Goal: Communication & Community: Answer question/provide support

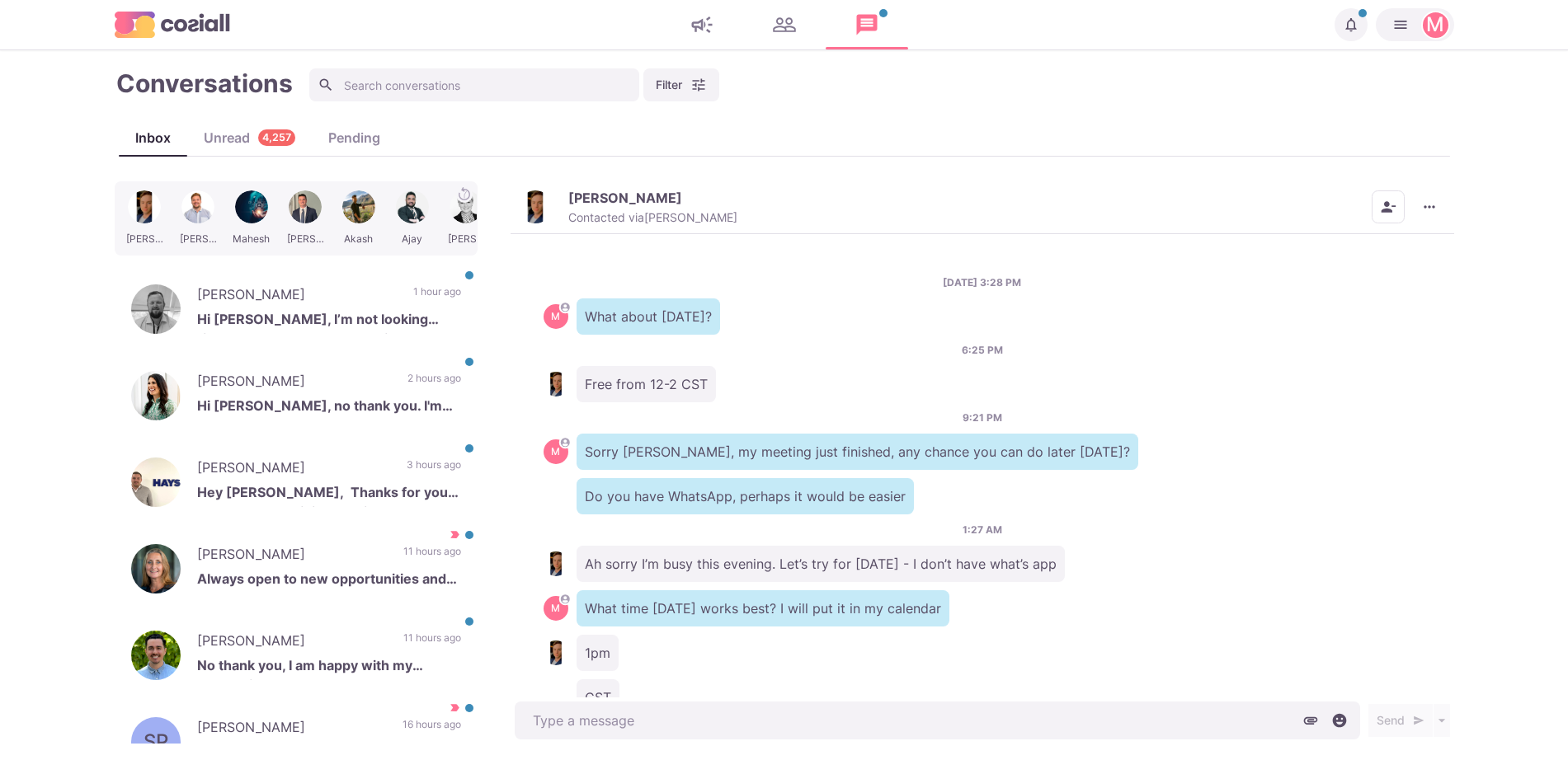
scroll to position [982, 0]
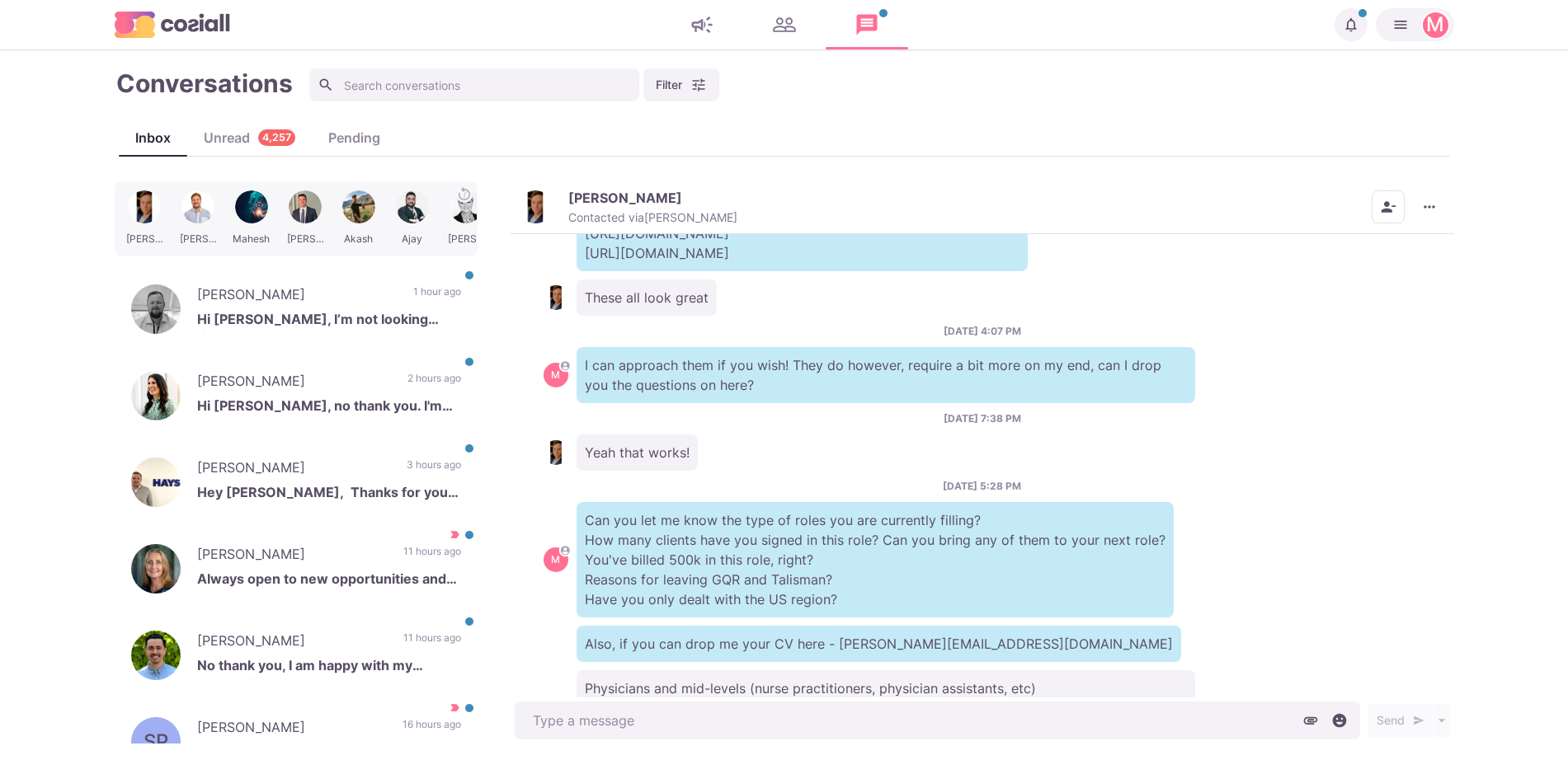
drag, startPoint x: 795, startPoint y: 361, endPoint x: 908, endPoint y: 609, distance: 272.5
click at [926, 637] on div "[DATE] 3:28 PM M What about [DATE]? 6:25 PM Free from 12-2 CST 9:21 PM M Sorry …" at bounding box center [982, 466] width 944 height 465
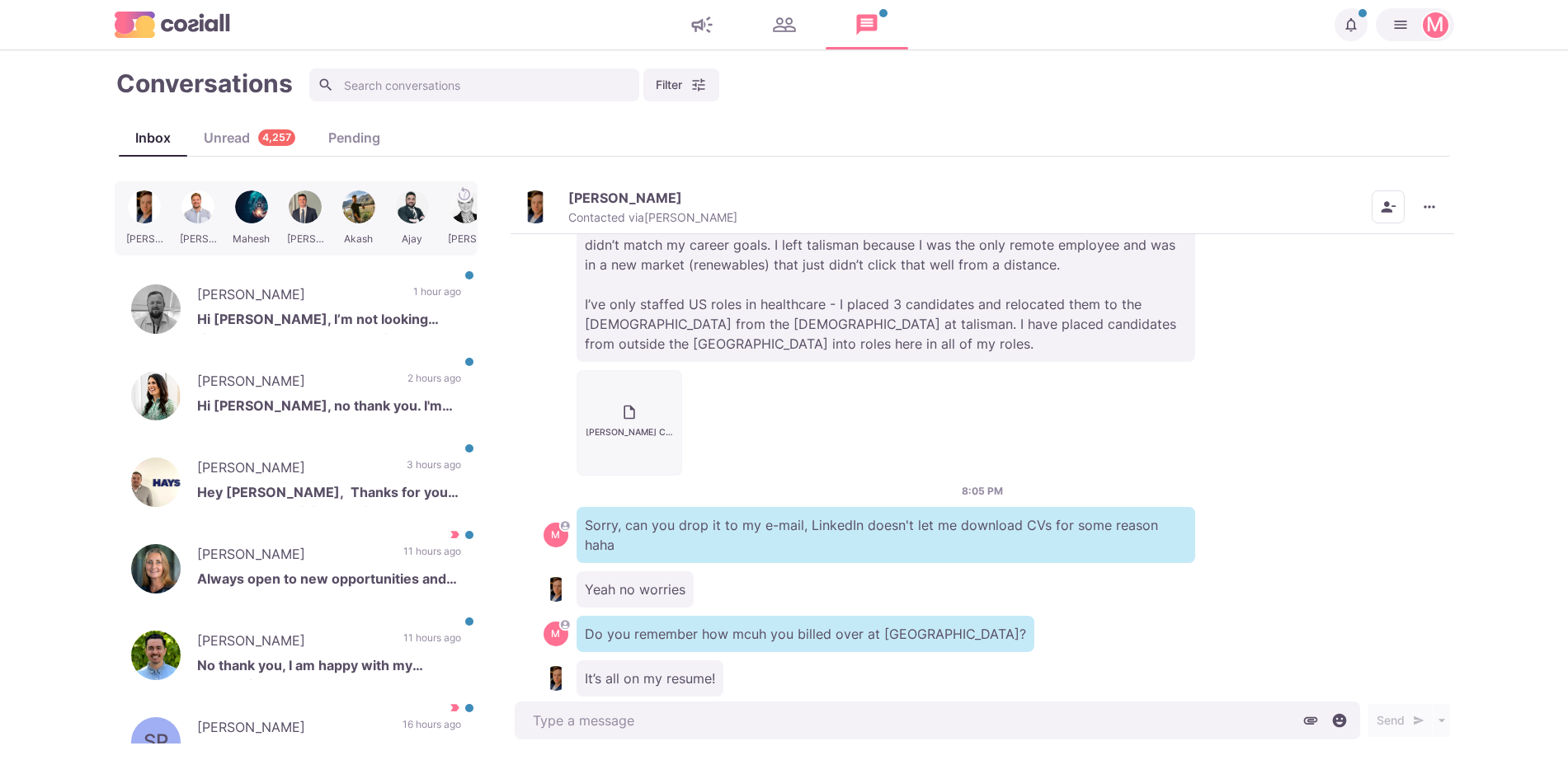
click at [799, 415] on div "[PERSON_NAME] CV.docx" at bounding box center [982, 423] width 877 height 105
click at [322, 290] on p "[PERSON_NAME]" at bounding box center [296, 296] width 200 height 25
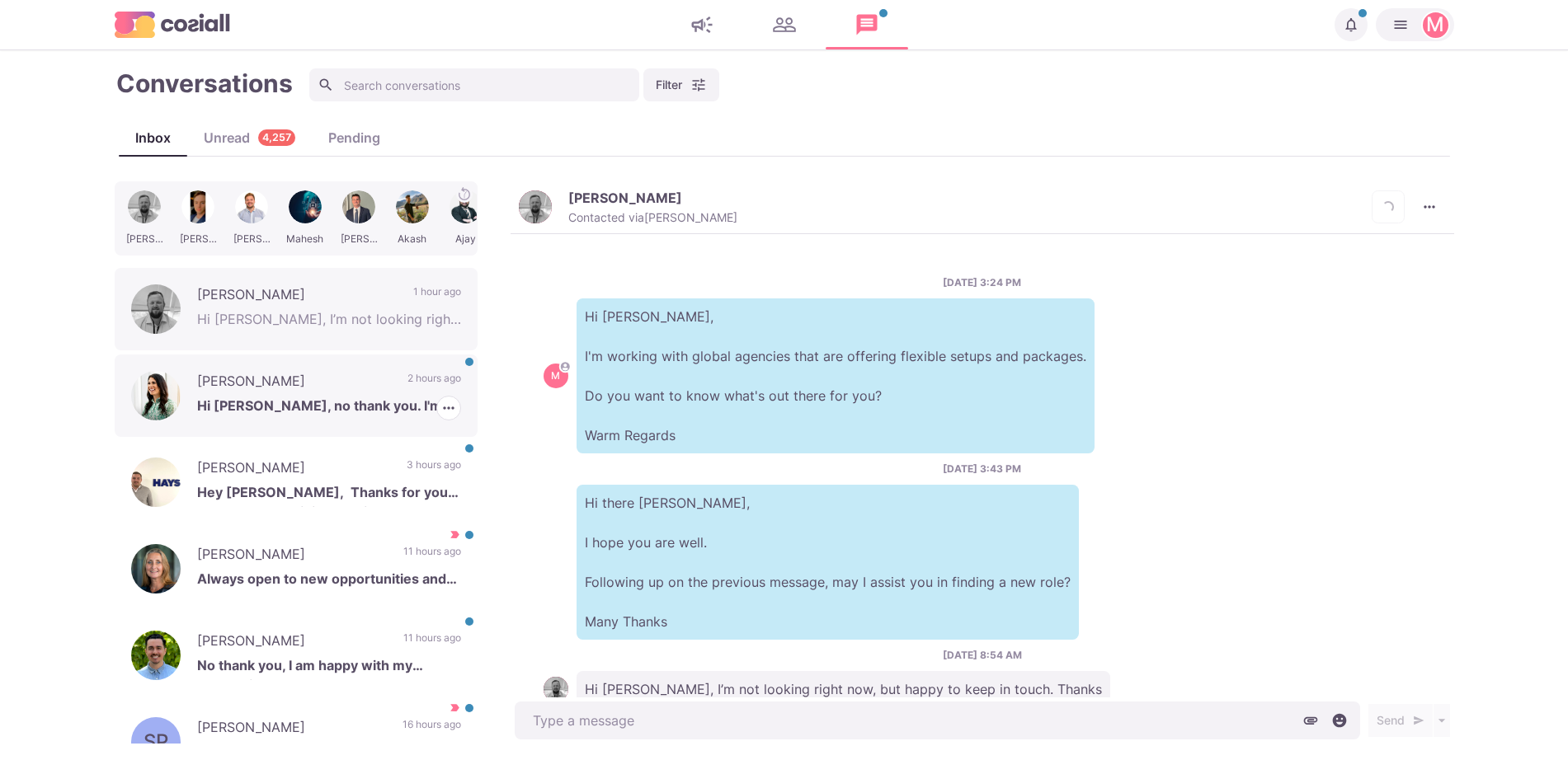
scroll to position [50, 0]
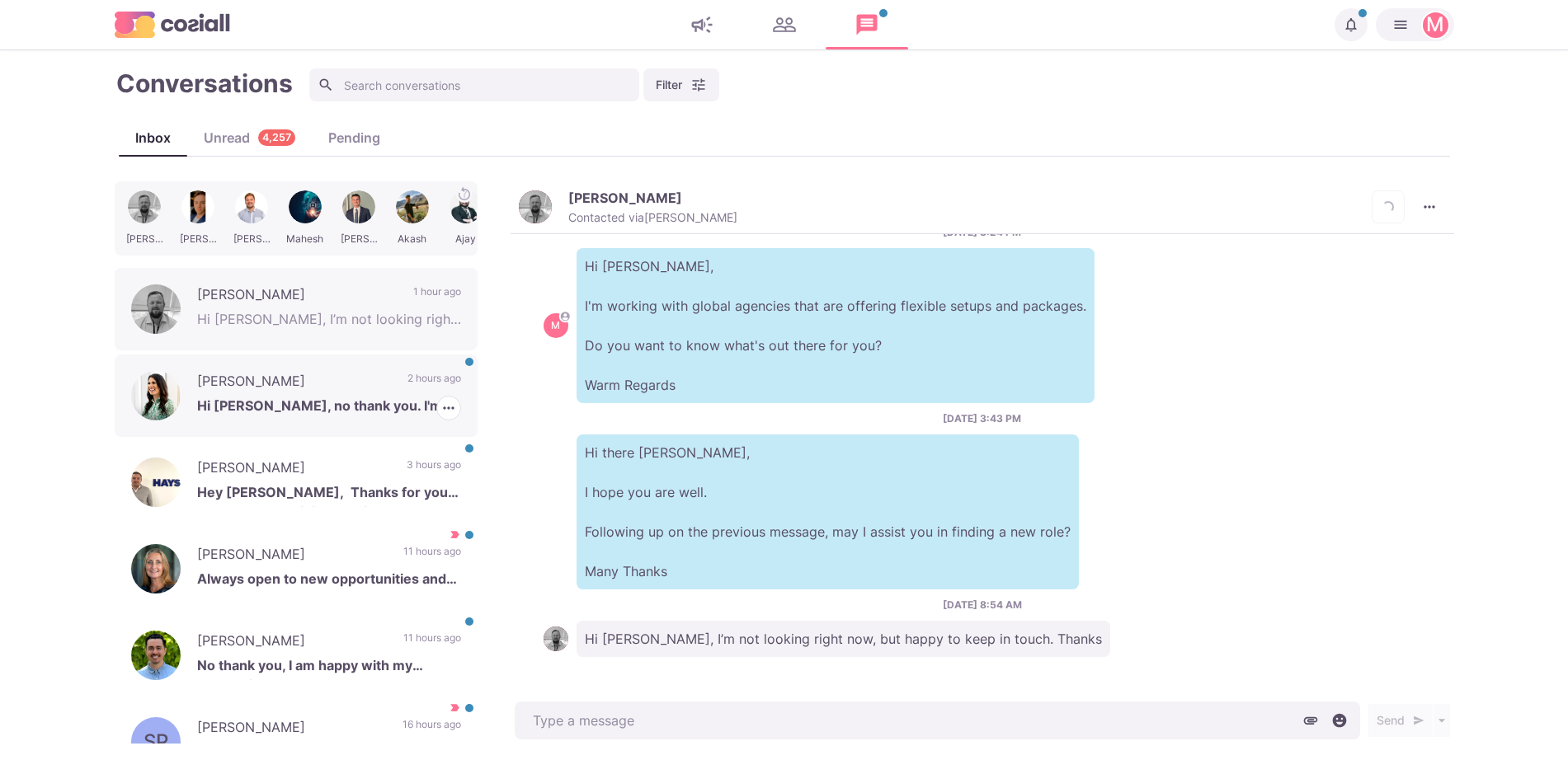
click at [348, 386] on p "[PERSON_NAME]" at bounding box center [294, 383] width 194 height 25
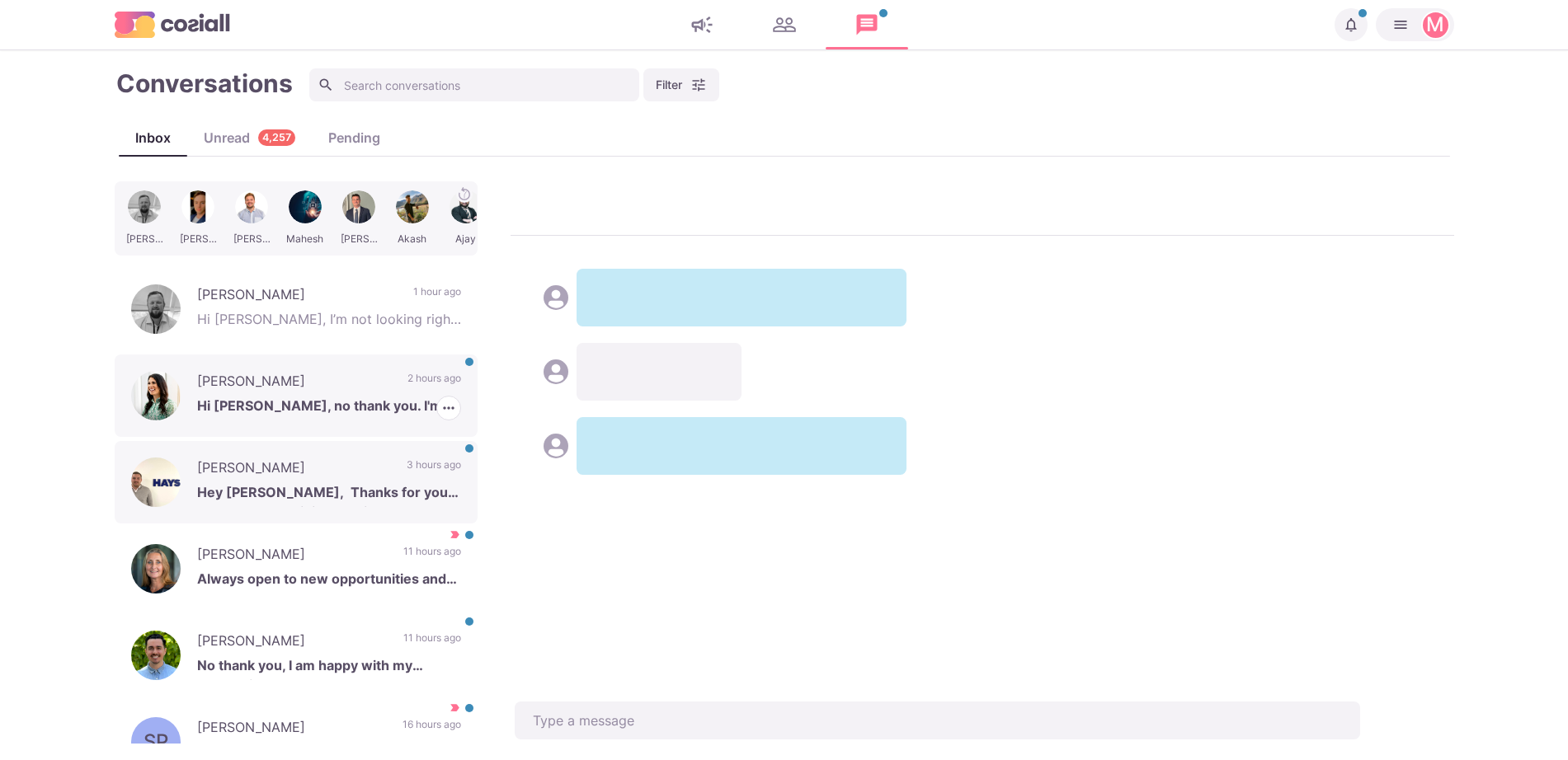
click at [332, 467] on p "[PERSON_NAME]" at bounding box center [293, 470] width 193 height 25
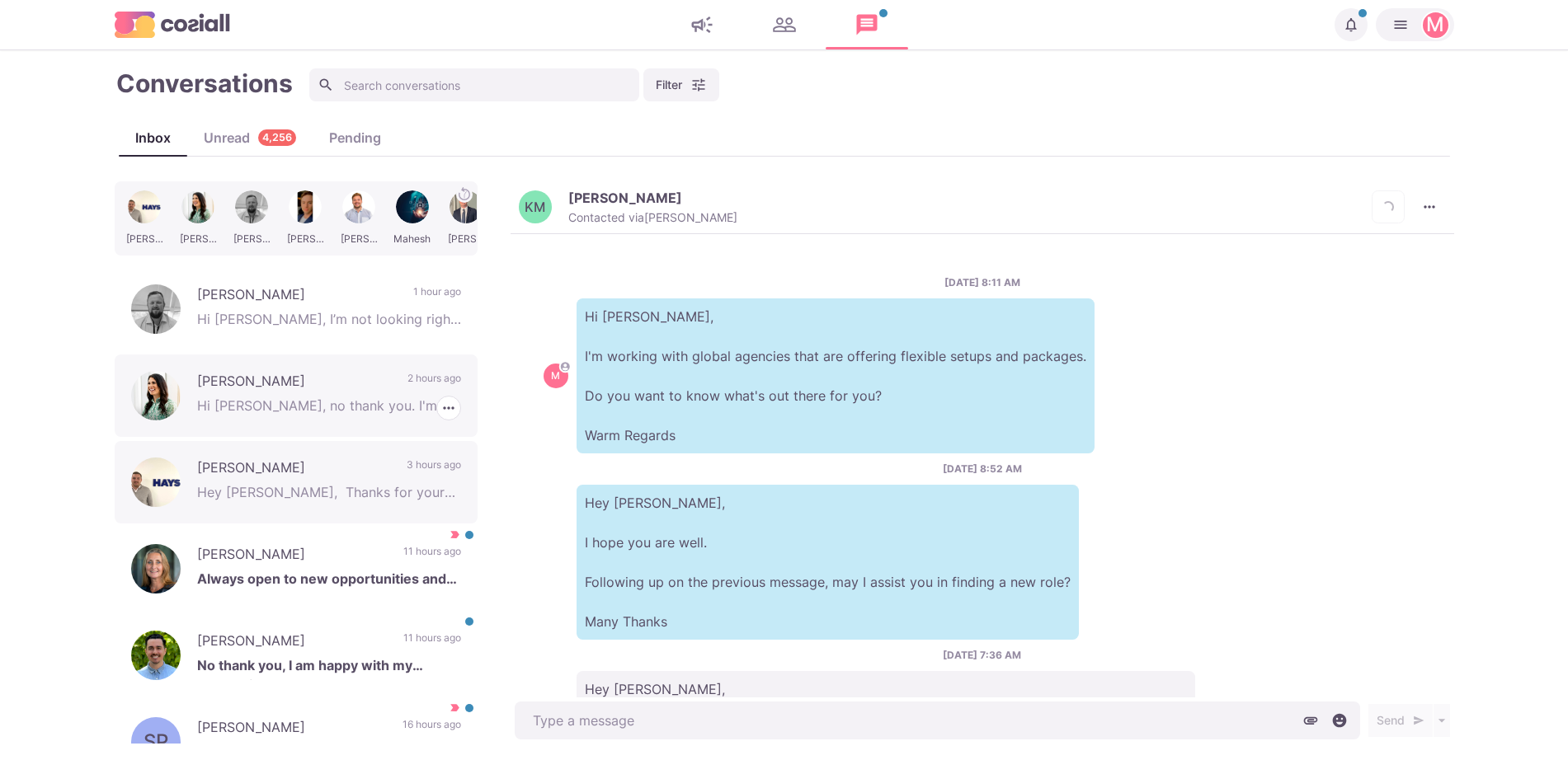
scroll to position [149, 0]
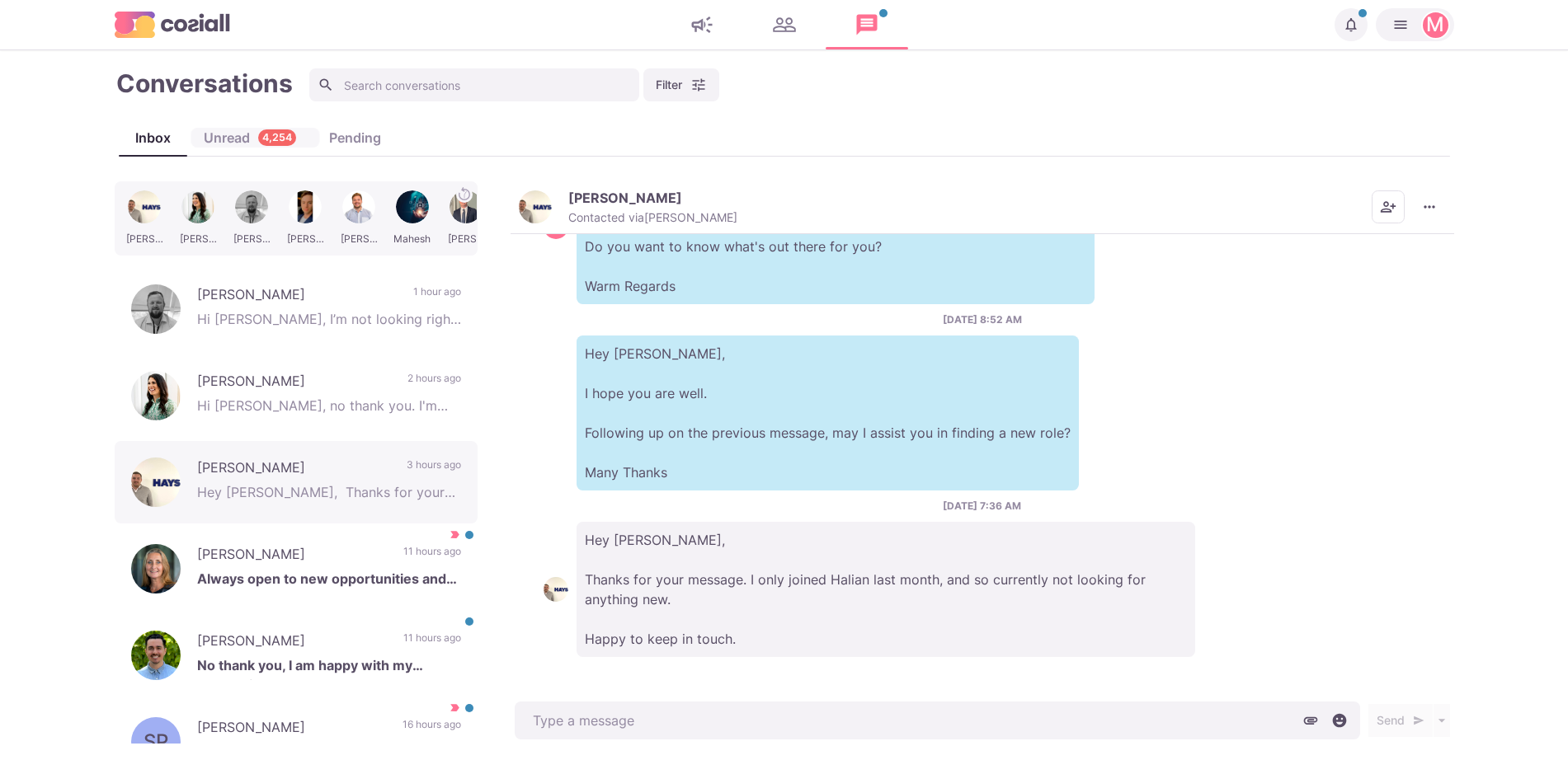
click at [219, 136] on div "Unread 4,254" at bounding box center [250, 138] width 125 height 20
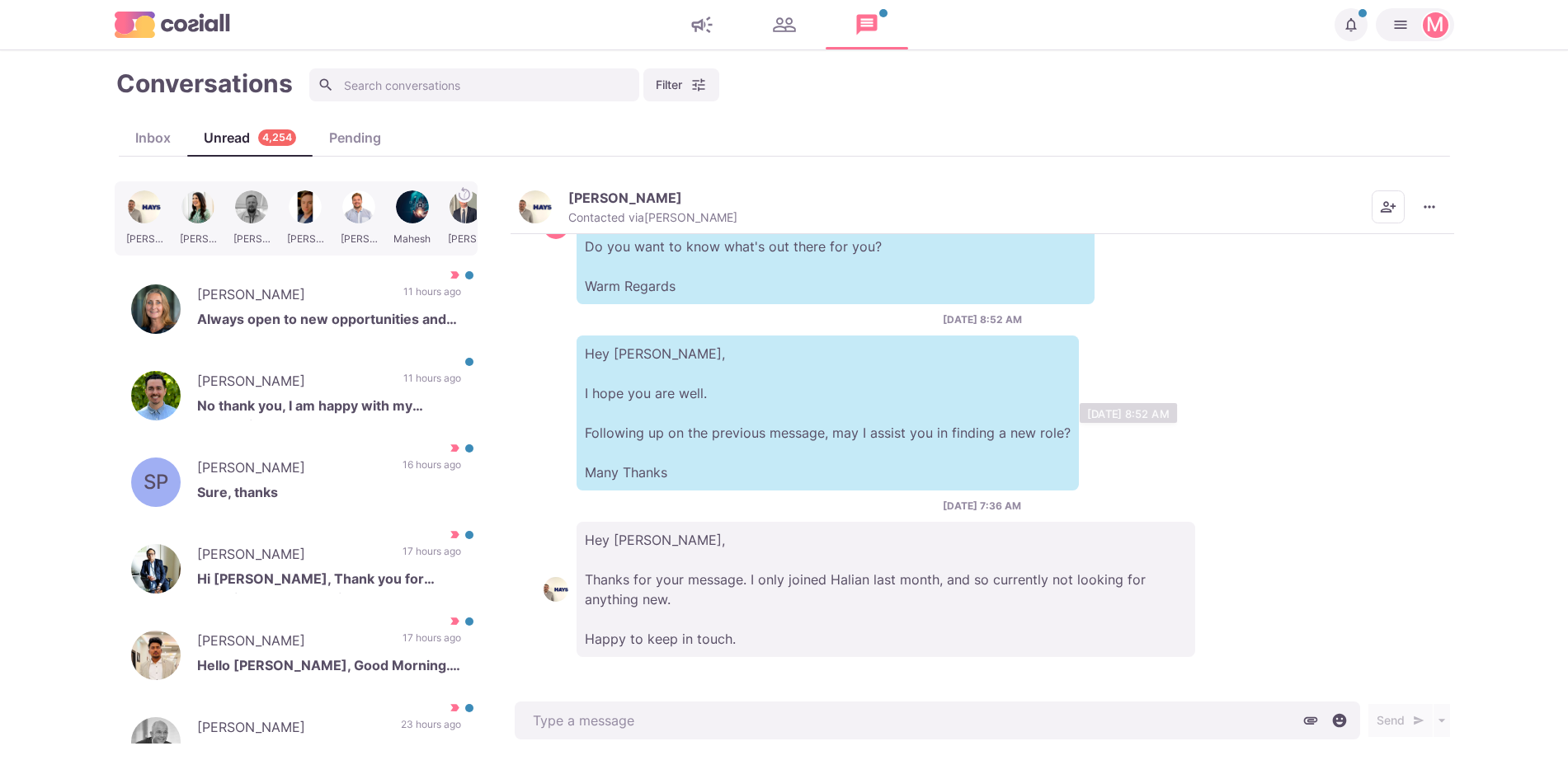
click at [890, 511] on div "[DATE] 7:36 AM Hey [PERSON_NAME], Thanks for your message. I only joined Halian…" at bounding box center [982, 578] width 877 height 159
click at [354, 374] on p "[PERSON_NAME]" at bounding box center [292, 383] width 190 height 25
click at [273, 288] on p "[PERSON_NAME]" at bounding box center [292, 296] width 190 height 25
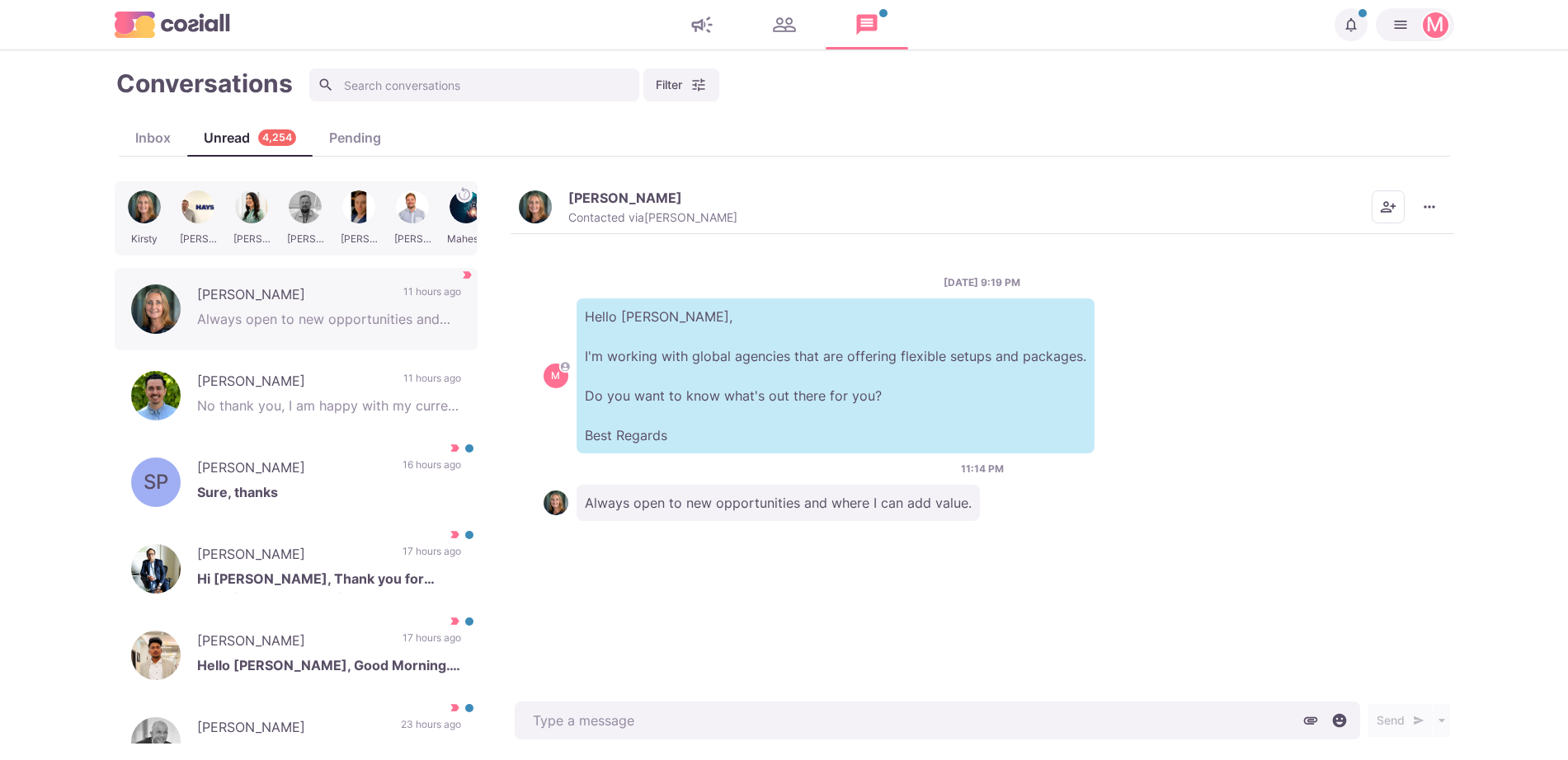
click at [544, 214] on img "button" at bounding box center [535, 206] width 33 height 33
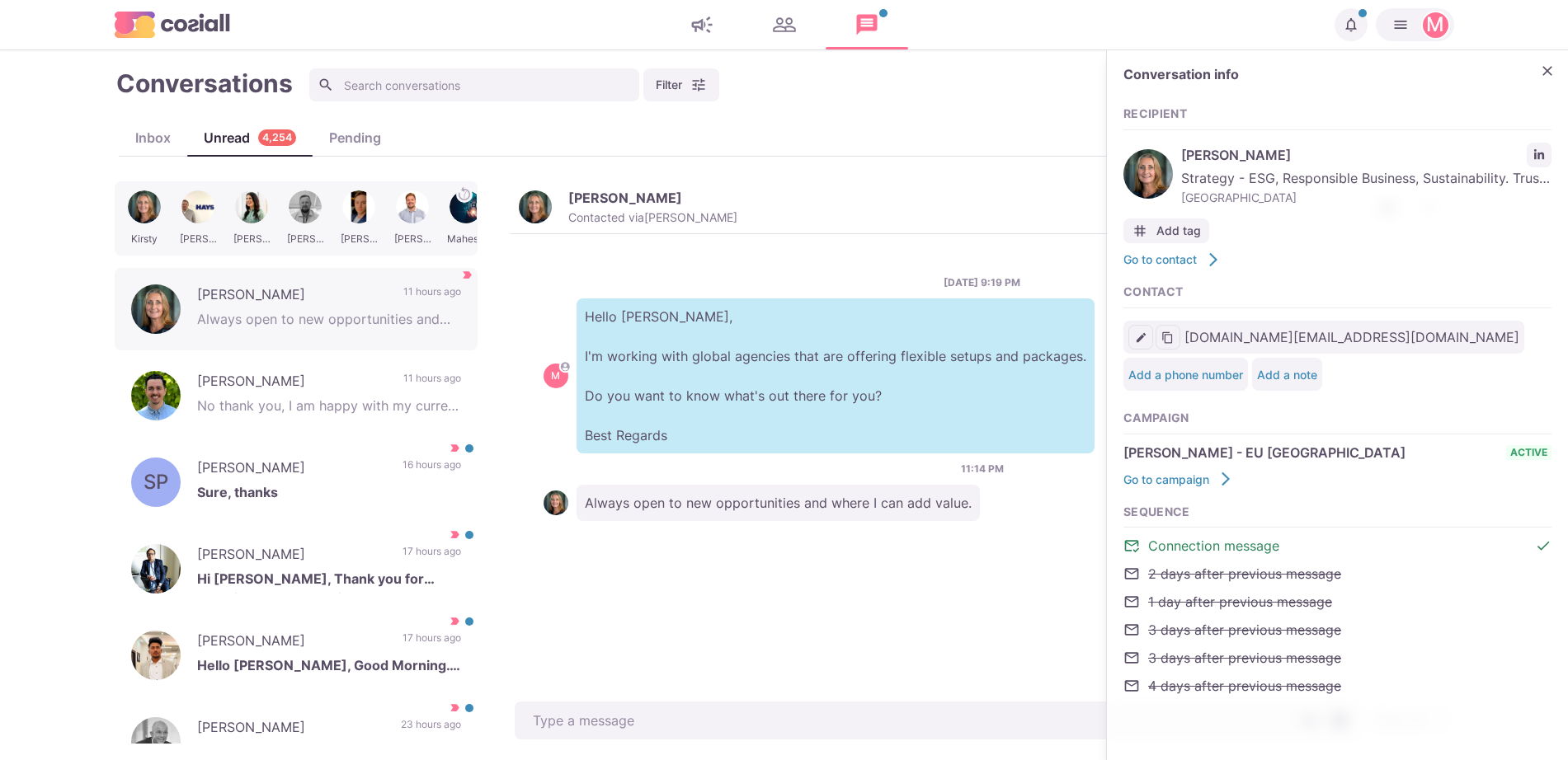
type textarea "x"
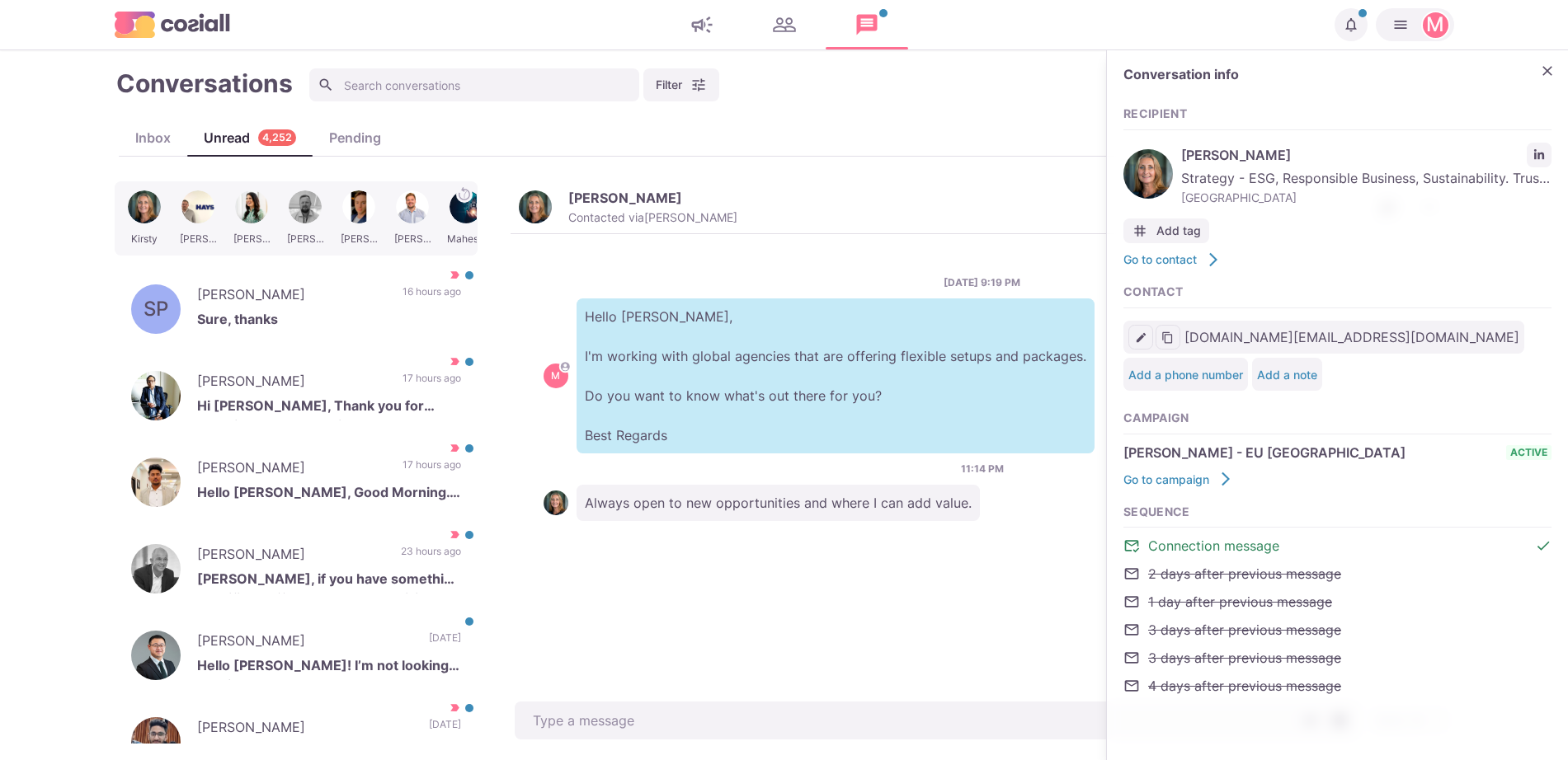
click at [720, 694] on div "[DATE] 9:19 PM M Hello [PERSON_NAME], I'm working with global agencies that are…" at bounding box center [982, 466] width 944 height 465
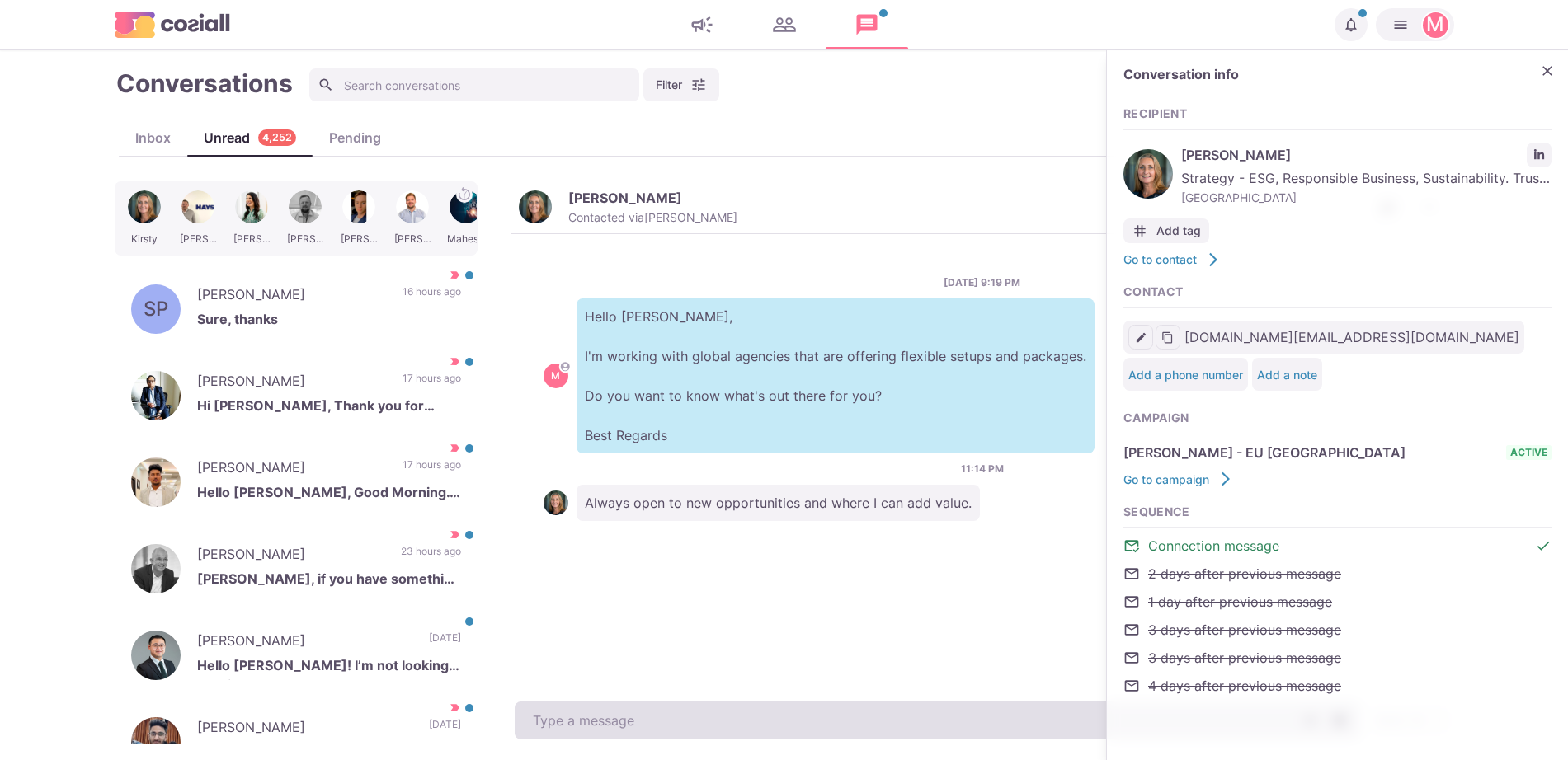
drag, startPoint x: 749, startPoint y: 735, endPoint x: 756, endPoint y: 731, distance: 8.1
click at [753, 732] on textarea at bounding box center [936, 720] width 845 height 38
paste textarea "I work with over 500 clients that offer remote, hybrid, and non-remote position…"
type textarea "x"
type textarea "I work with over 500 clients that offer remote, hybrid, and non-remote position…"
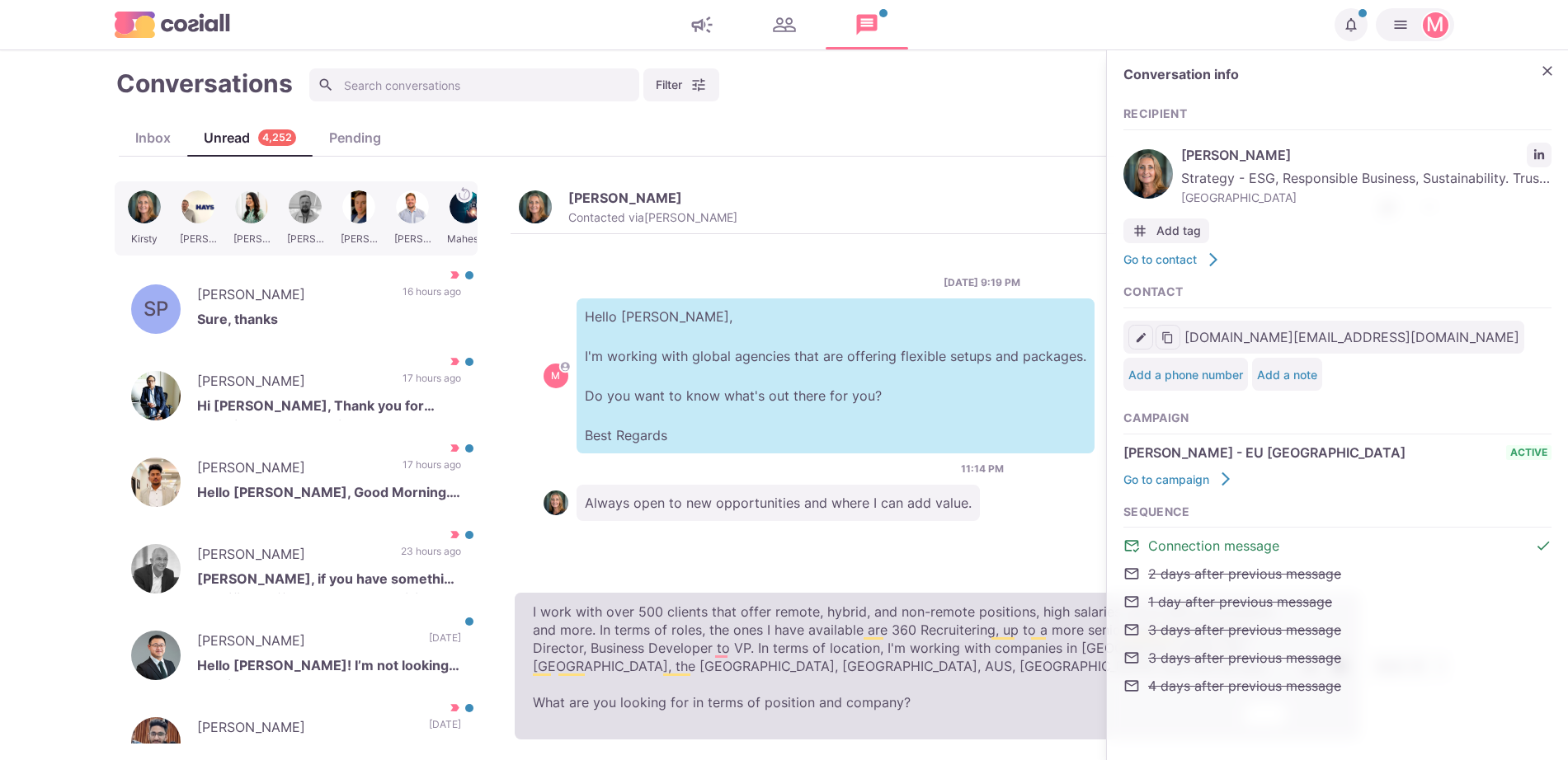
type textarea "x"
type textarea "I work with over 500 clients that offer remote, hybrid, and non-remote position…"
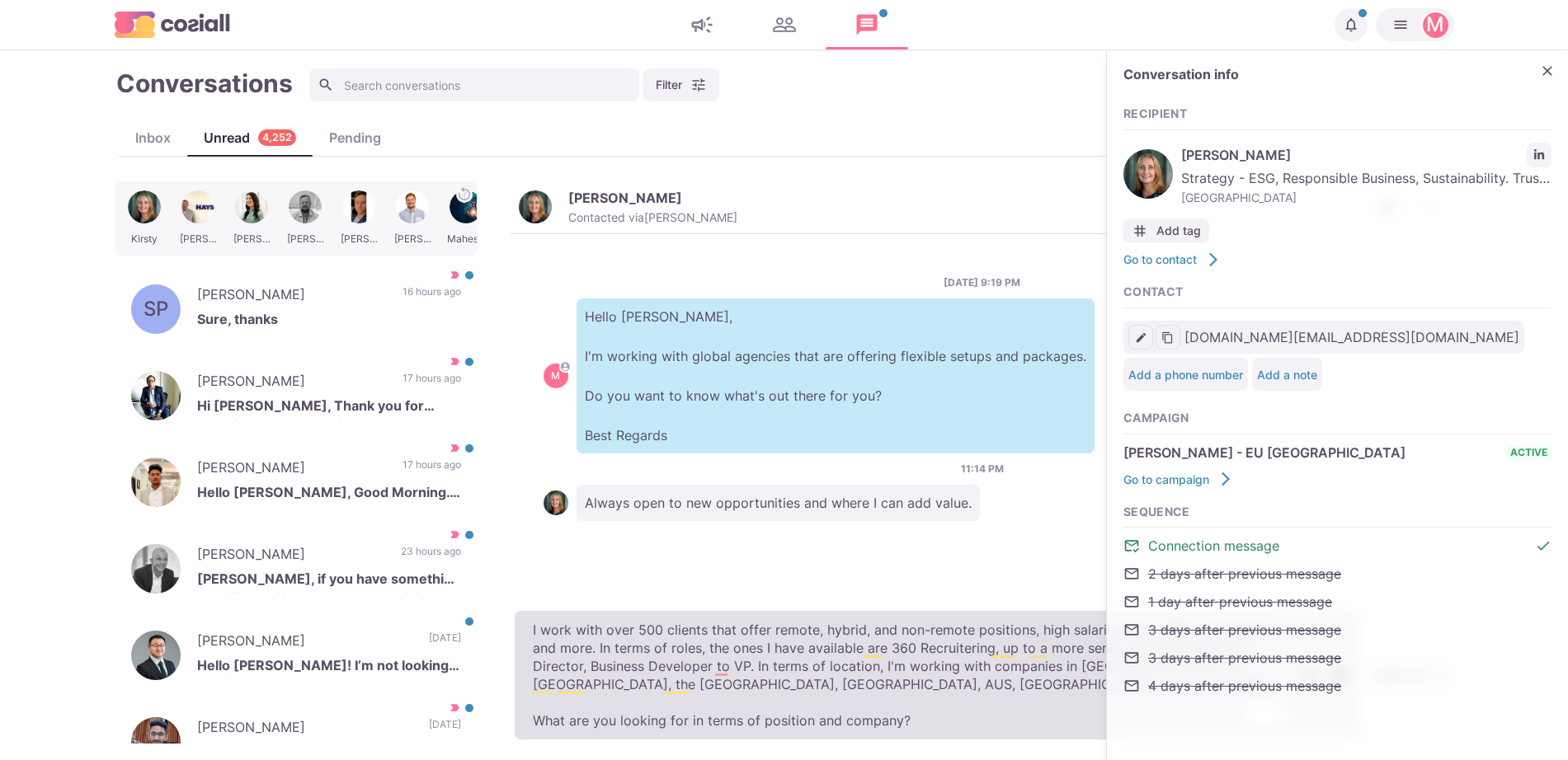
type textarea "x"
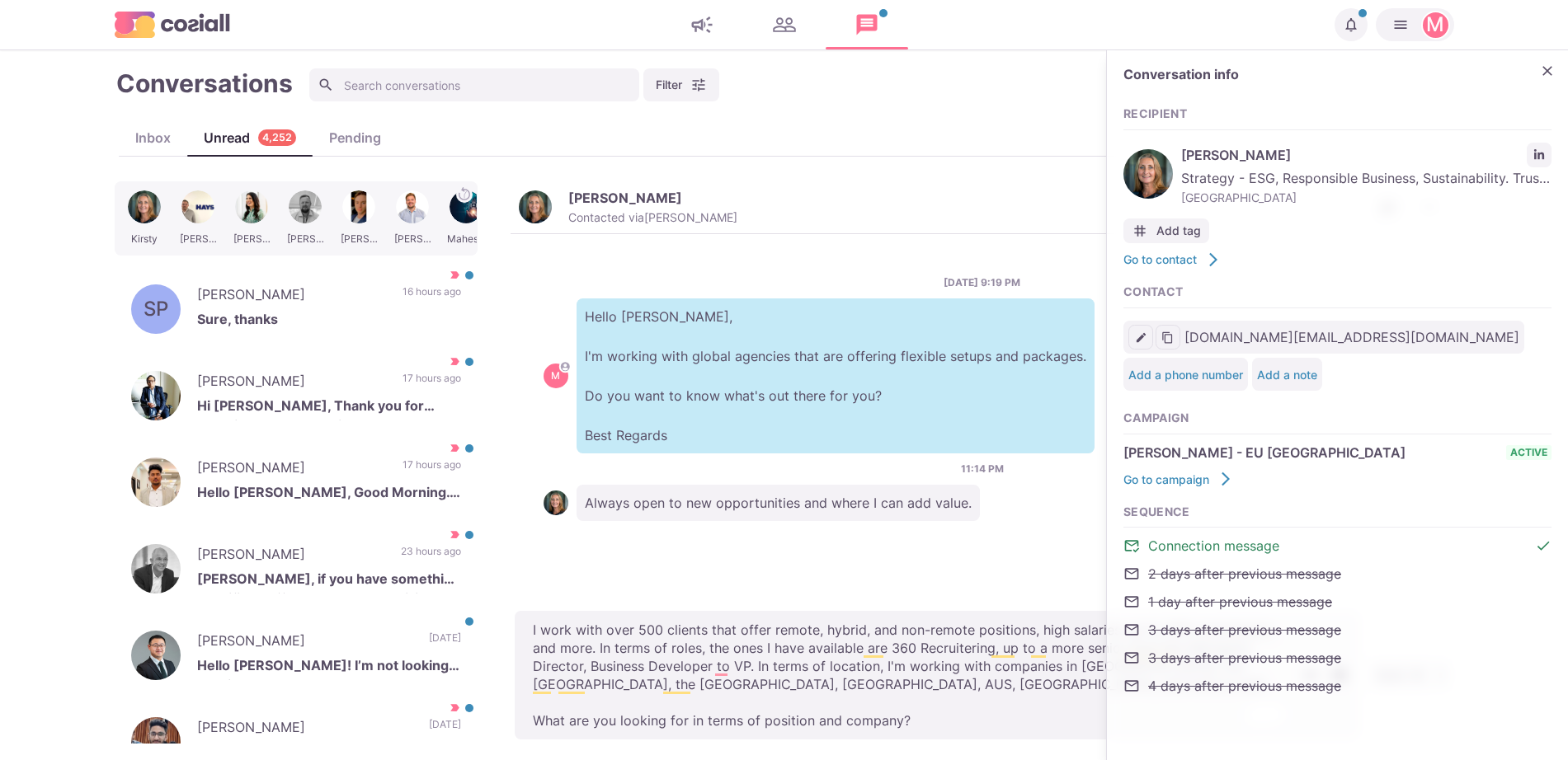
type textarea "I work with over 500 clients that offer remote, hybrid, and non-remote position…"
click at [1542, 86] on div "Conversation info" at bounding box center [1337, 78] width 428 height 24
click at [1548, 68] on icon "Close" at bounding box center [1546, 70] width 16 height 16
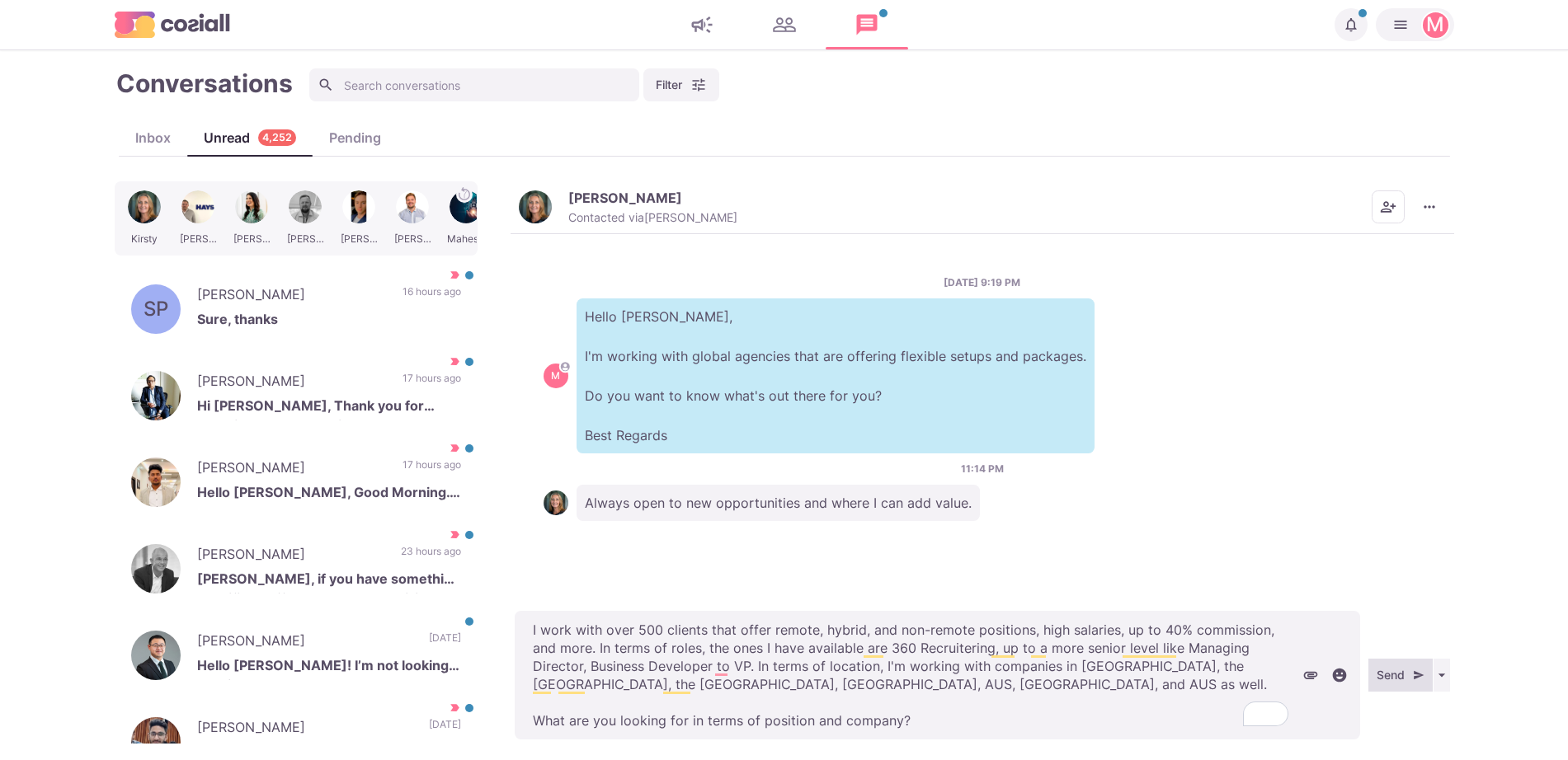
click at [1380, 677] on button "Send" at bounding box center [1401, 674] width 65 height 33
type textarea "x"
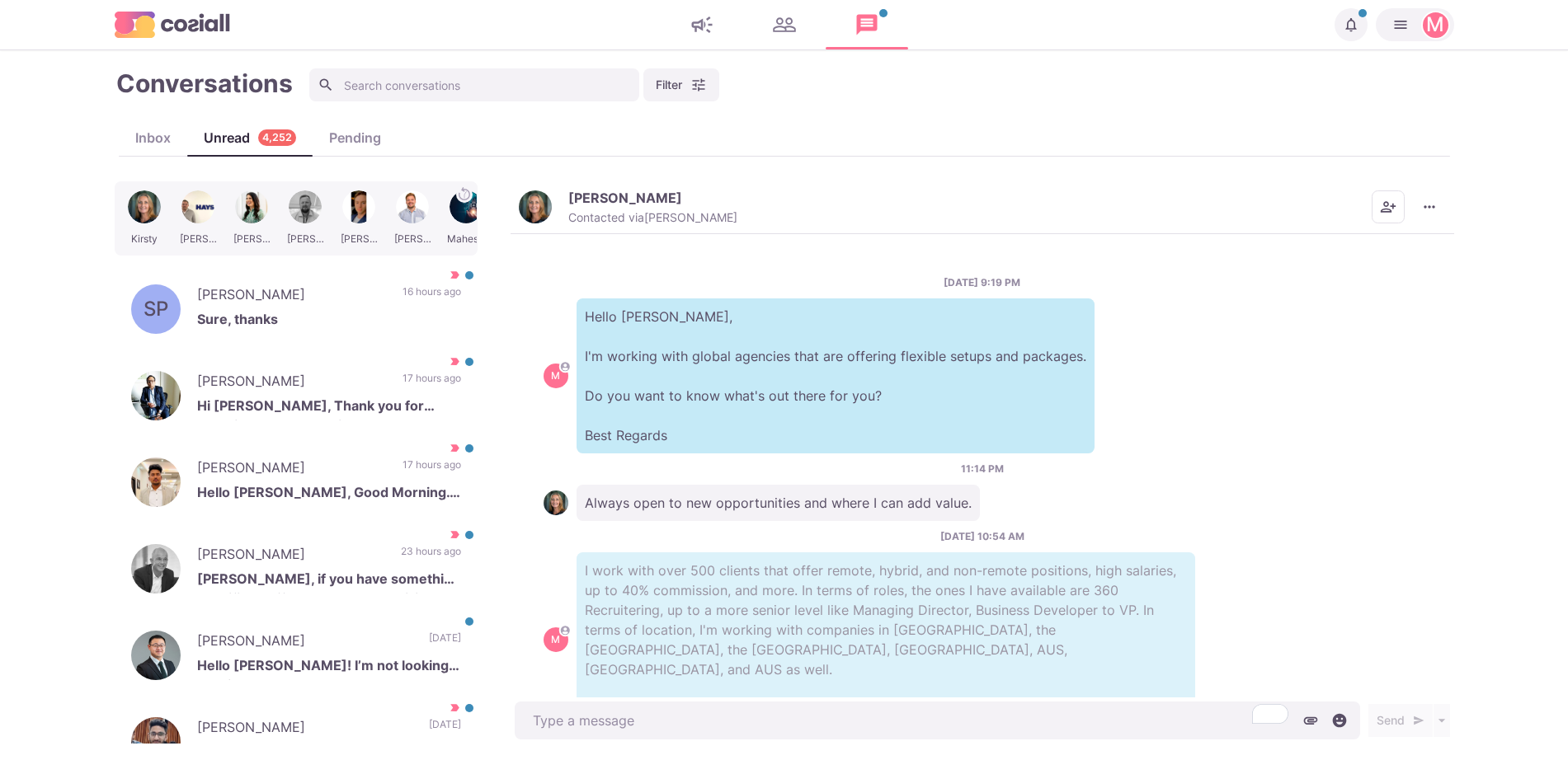
scroll to position [50, 0]
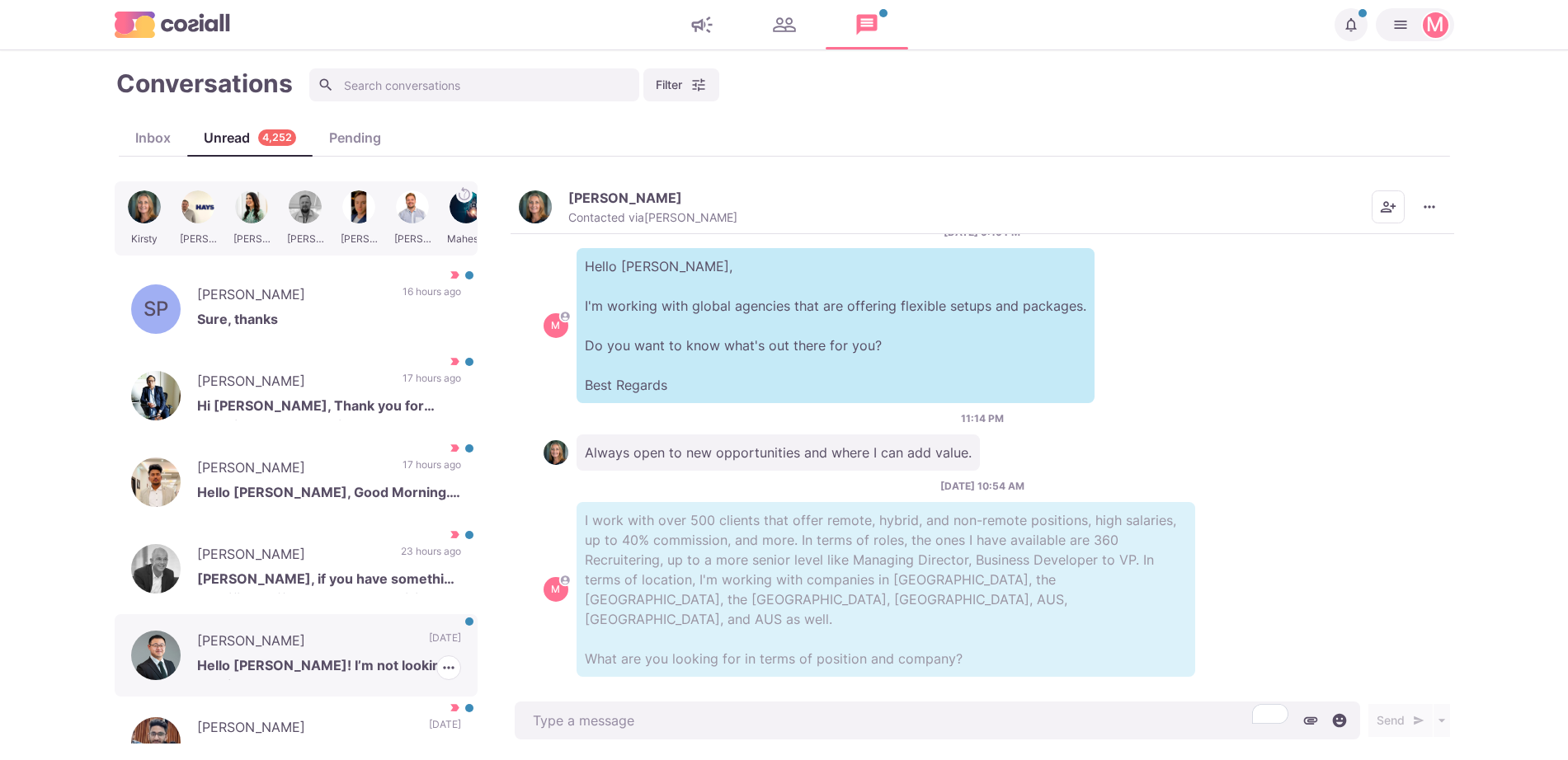
click at [335, 644] on p "[PERSON_NAME]" at bounding box center [304, 643] width 215 height 25
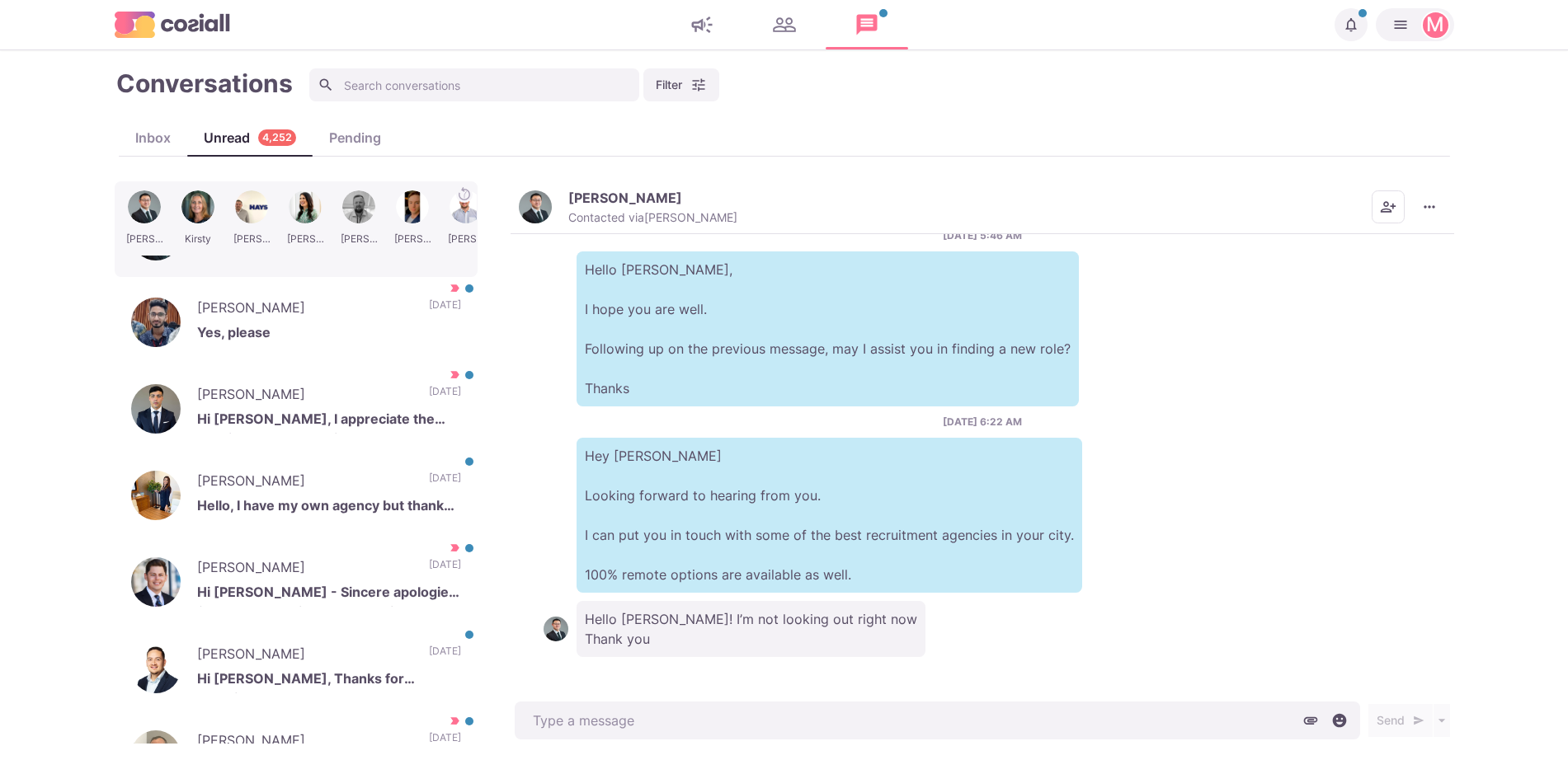
scroll to position [485, 0]
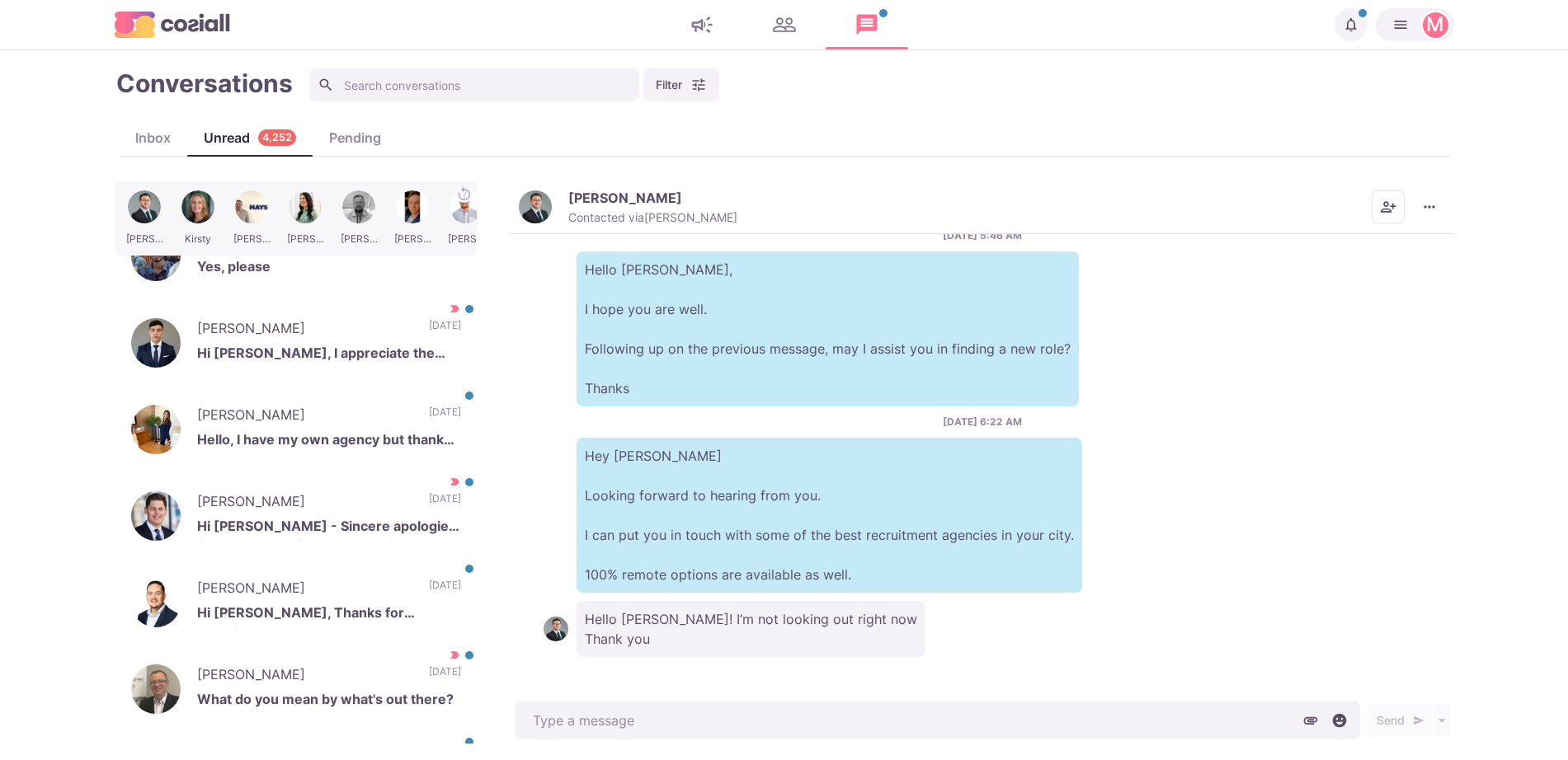
click at [462, 592] on div "[PERSON_NAME] [PERSON_NAME] [PERSON_NAME] [PERSON_NAME] [PERSON_NAME] SP [PERSO…" at bounding box center [300, 463] width 371 height 562
click at [429, 584] on p "[DATE]" at bounding box center [445, 590] width 32 height 25
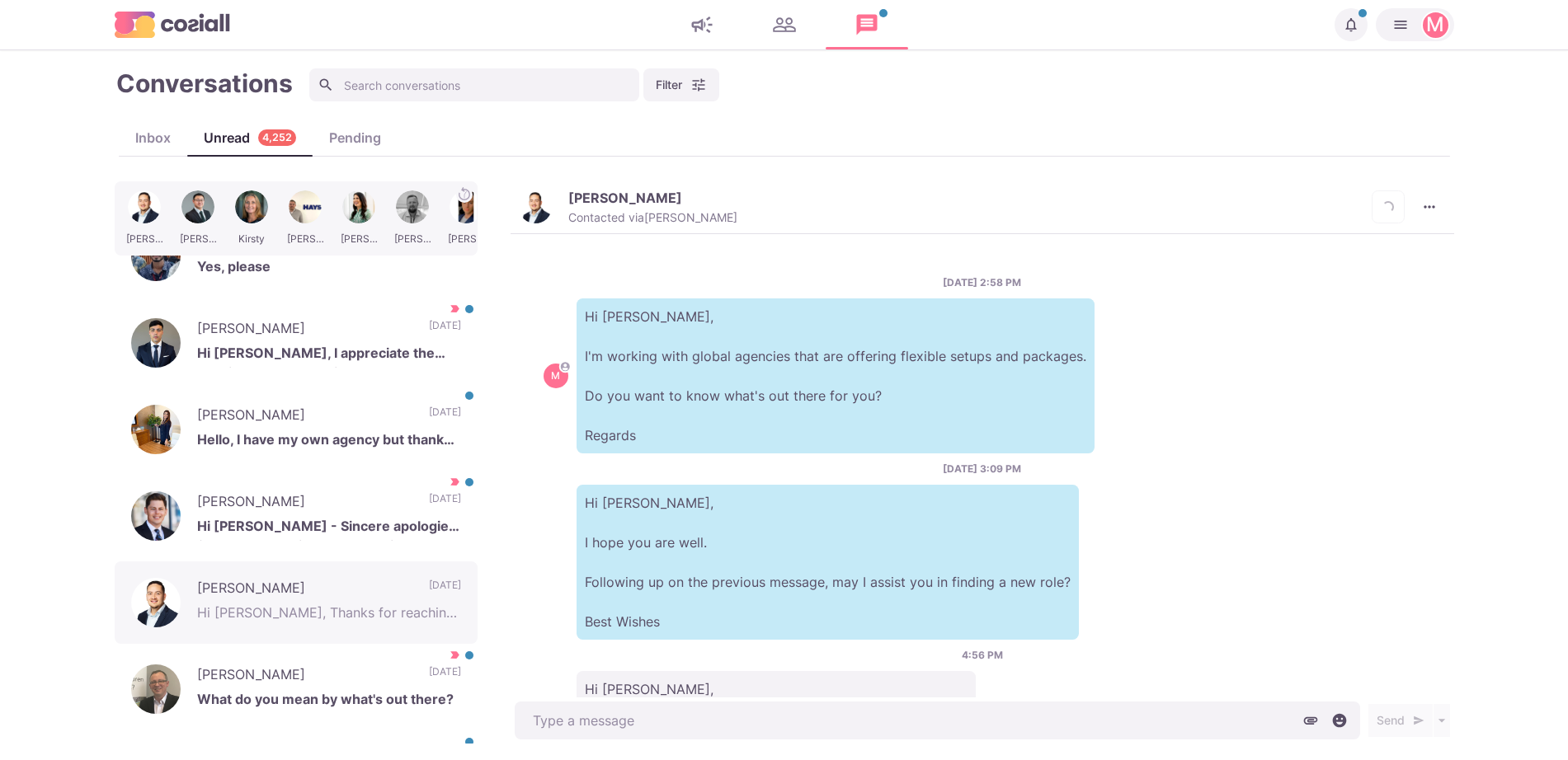
scroll to position [129, 0]
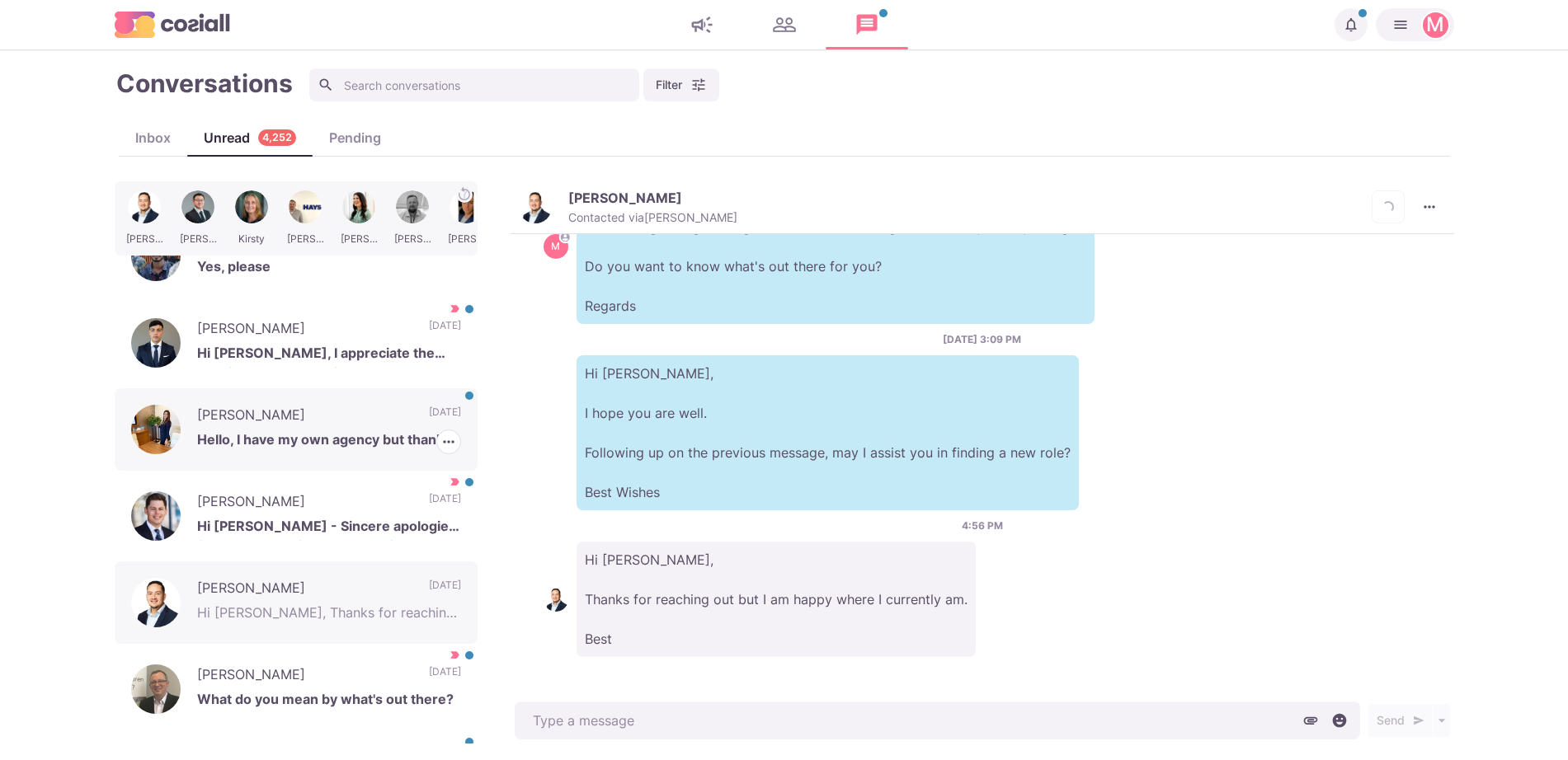
click at [429, 420] on p "[DATE]" at bounding box center [445, 417] width 32 height 25
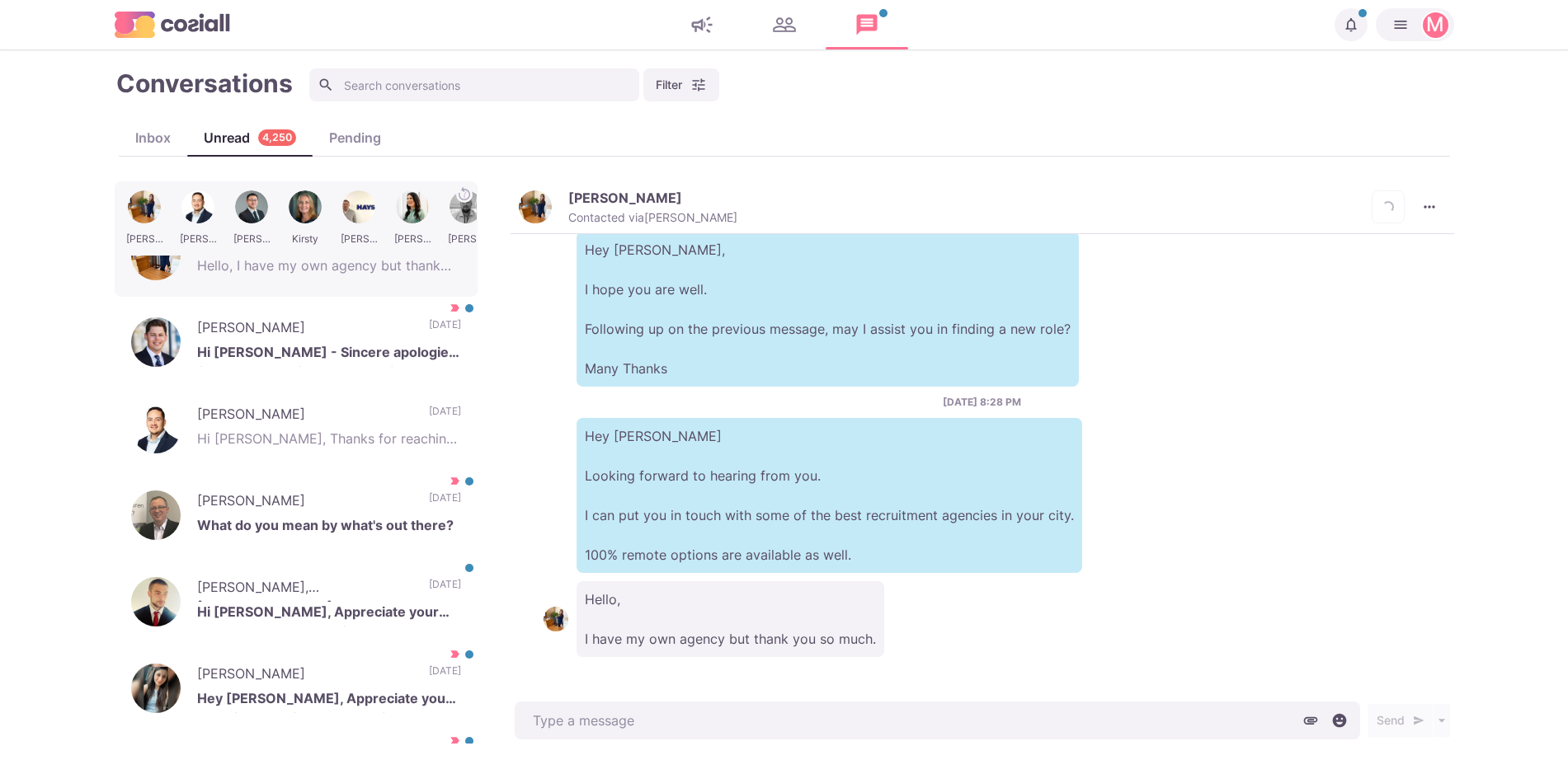
scroll to position [751, 0]
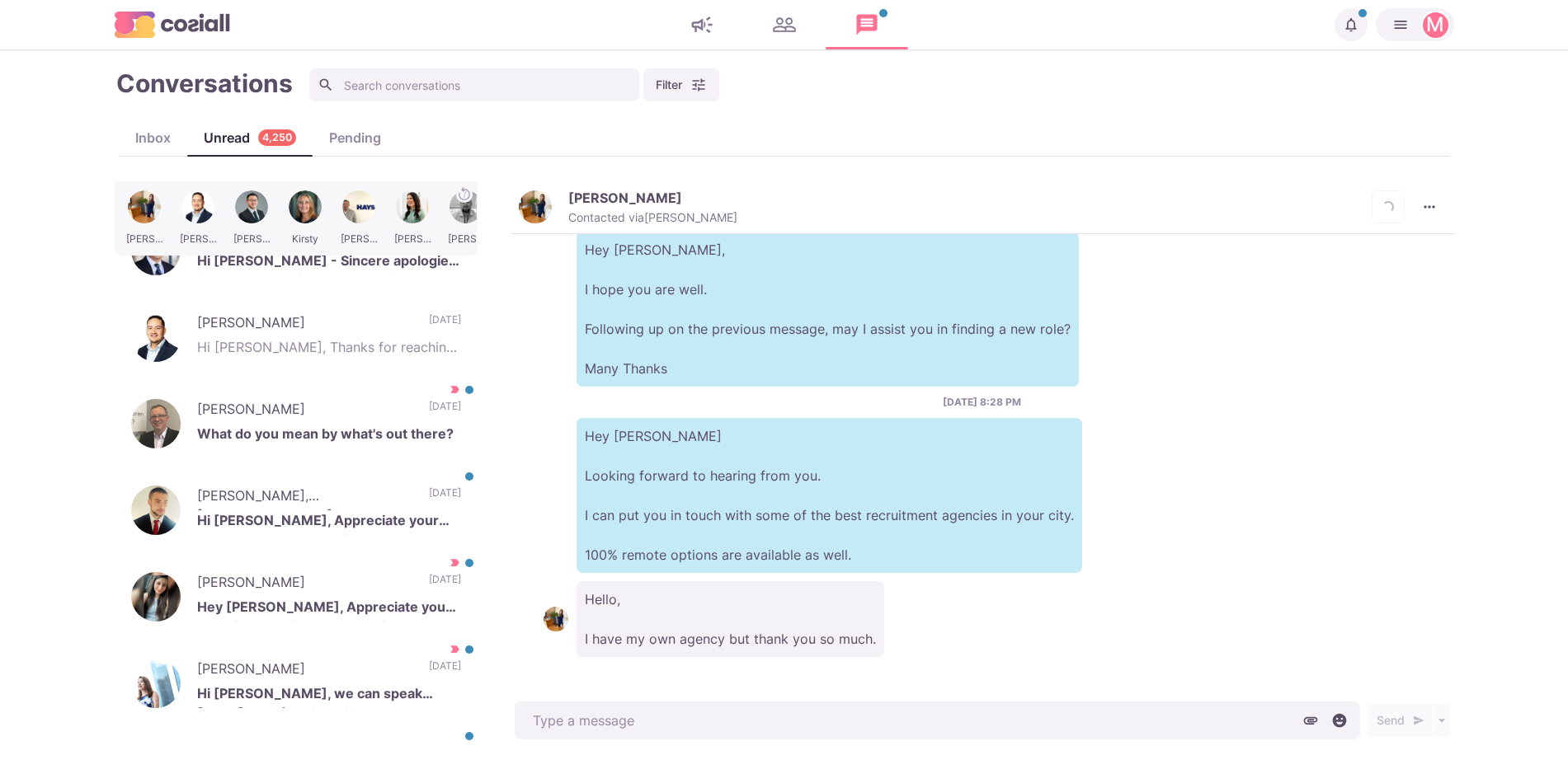
click at [379, 496] on div "[PERSON_NAME], MA Hi [PERSON_NAME], Appreciate your message but I’m okay for no…" at bounding box center [296, 510] width 363 height 83
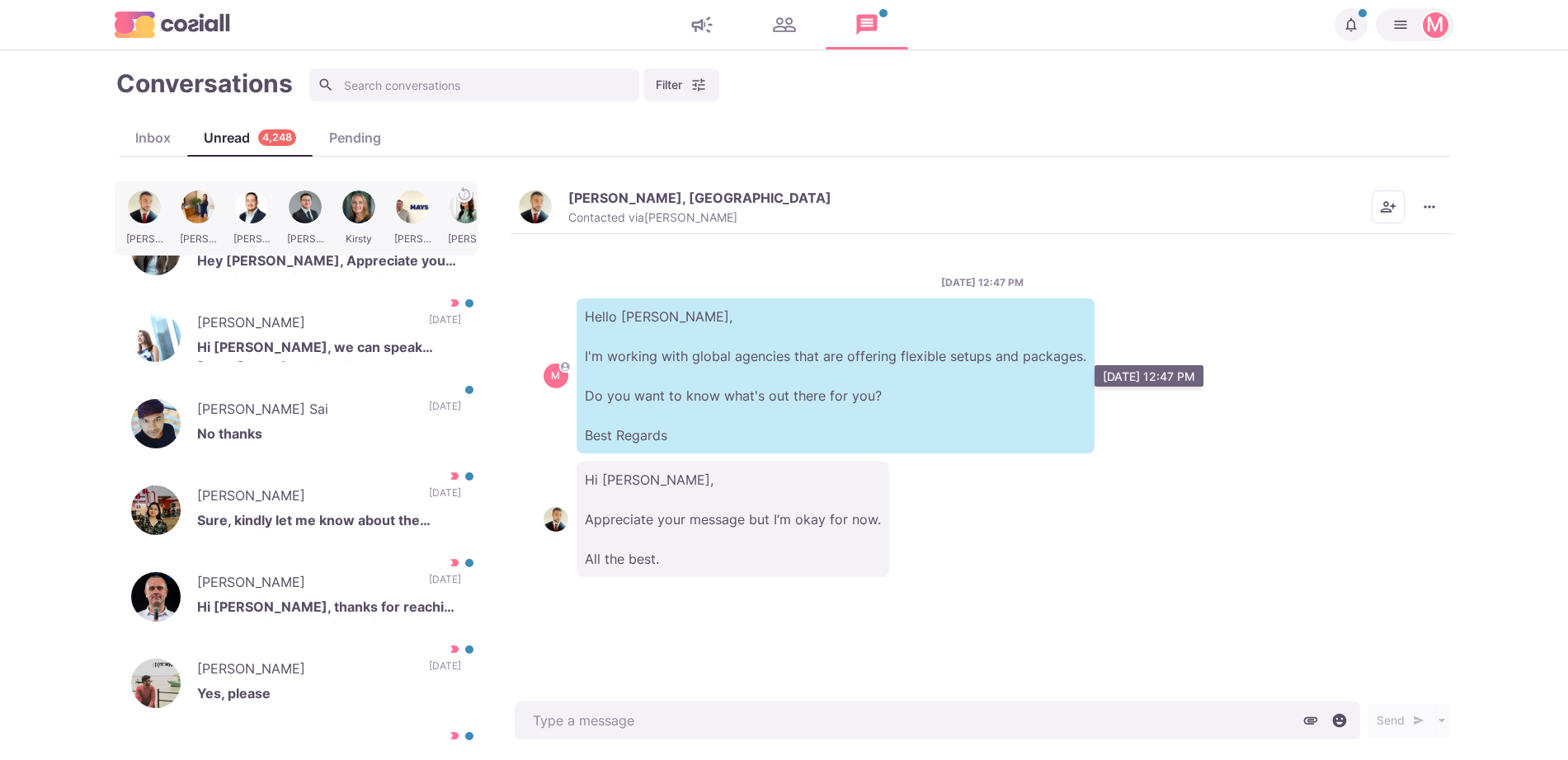
drag, startPoint x: 671, startPoint y: 366, endPoint x: 780, endPoint y: 315, distance: 120.3
click at [780, 315] on p "Hello [PERSON_NAME], I'm working with global agencies that are offering flexibl…" at bounding box center [835, 375] width 518 height 155
click at [408, 438] on p "No thanks" at bounding box center [329, 436] width 264 height 25
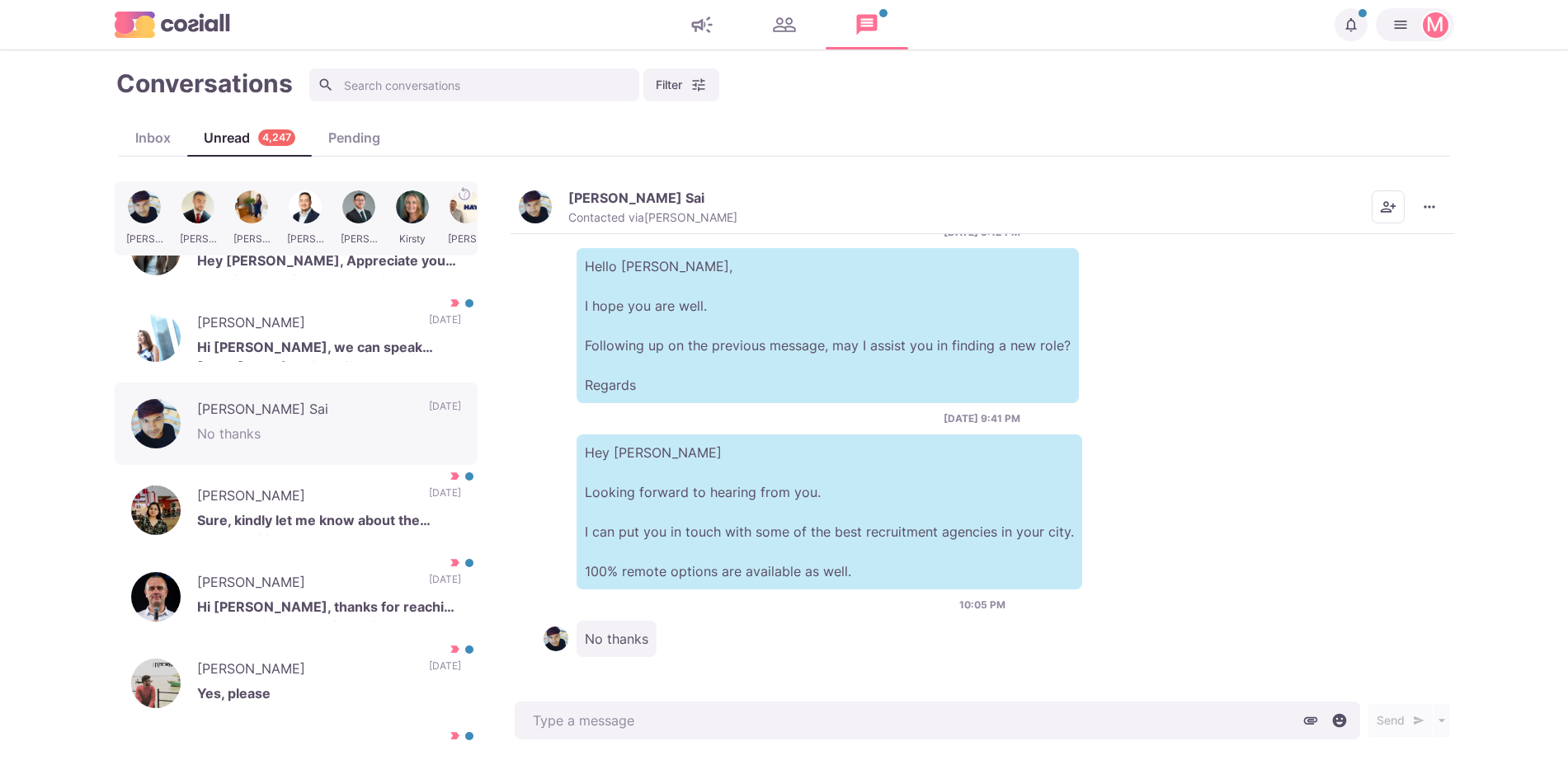
scroll to position [101, 0]
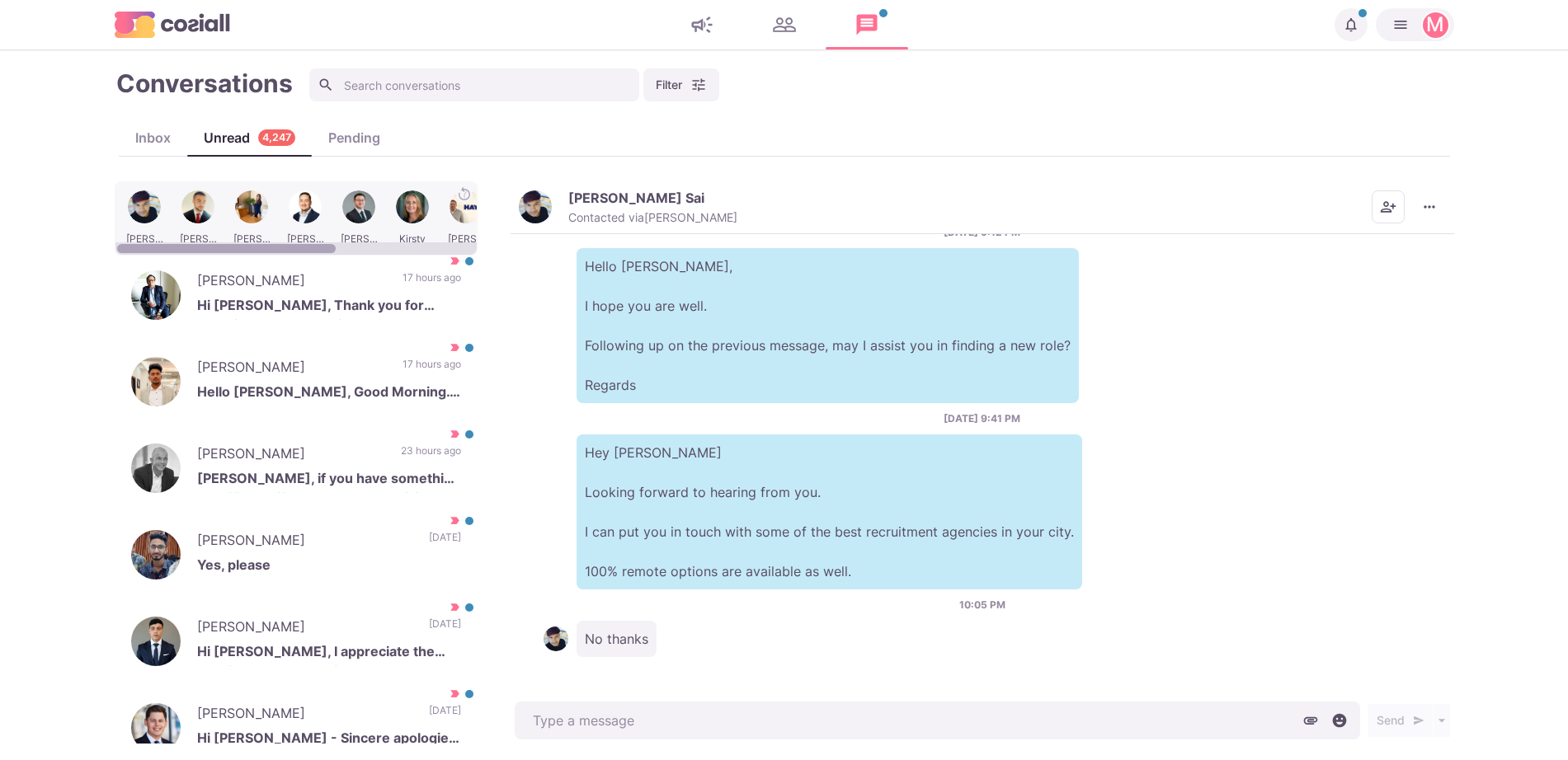
click at [395, 240] on div at bounding box center [412, 218] width 49 height 65
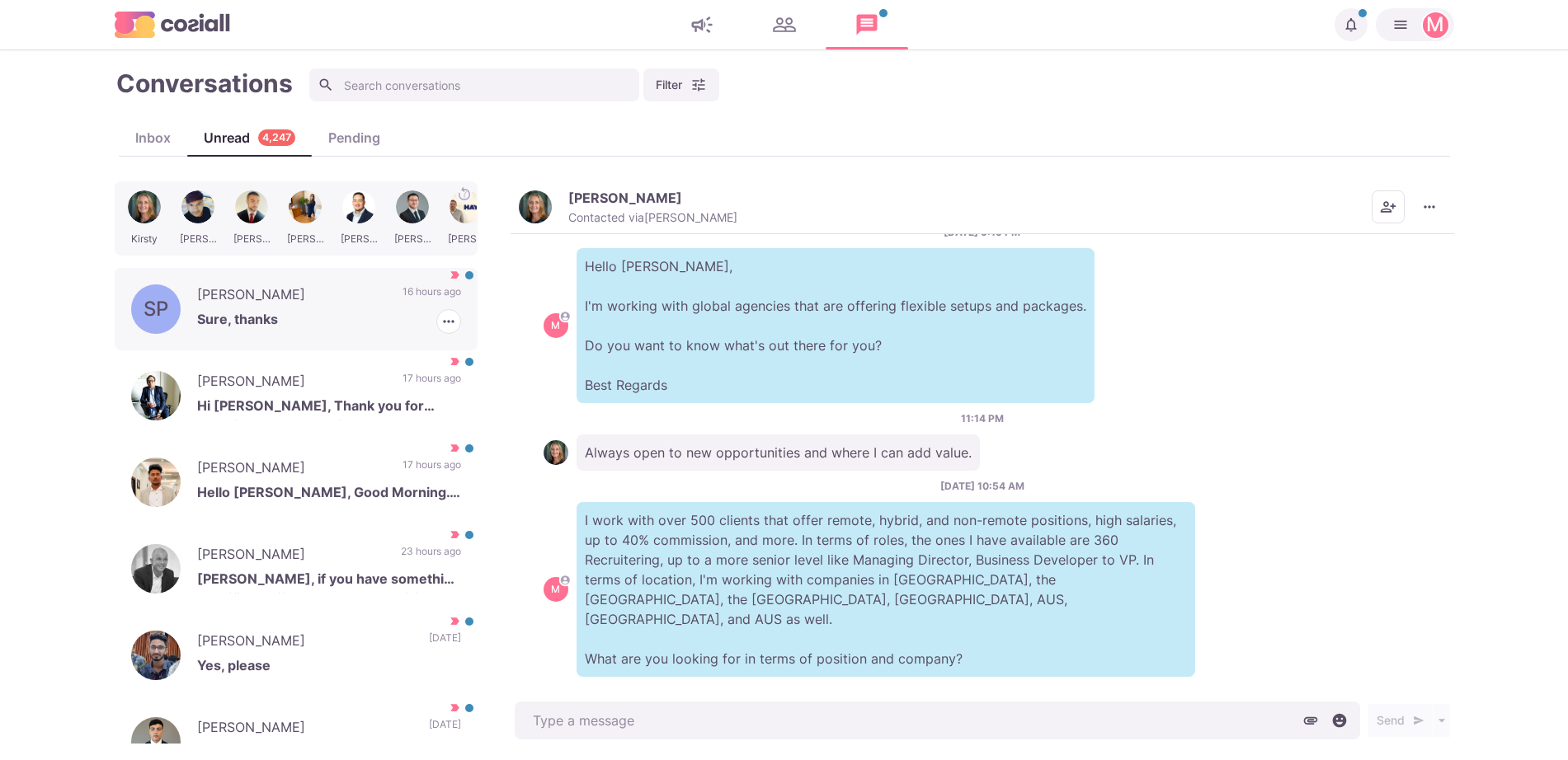
click at [429, 290] on p "16 hours ago" at bounding box center [431, 296] width 59 height 25
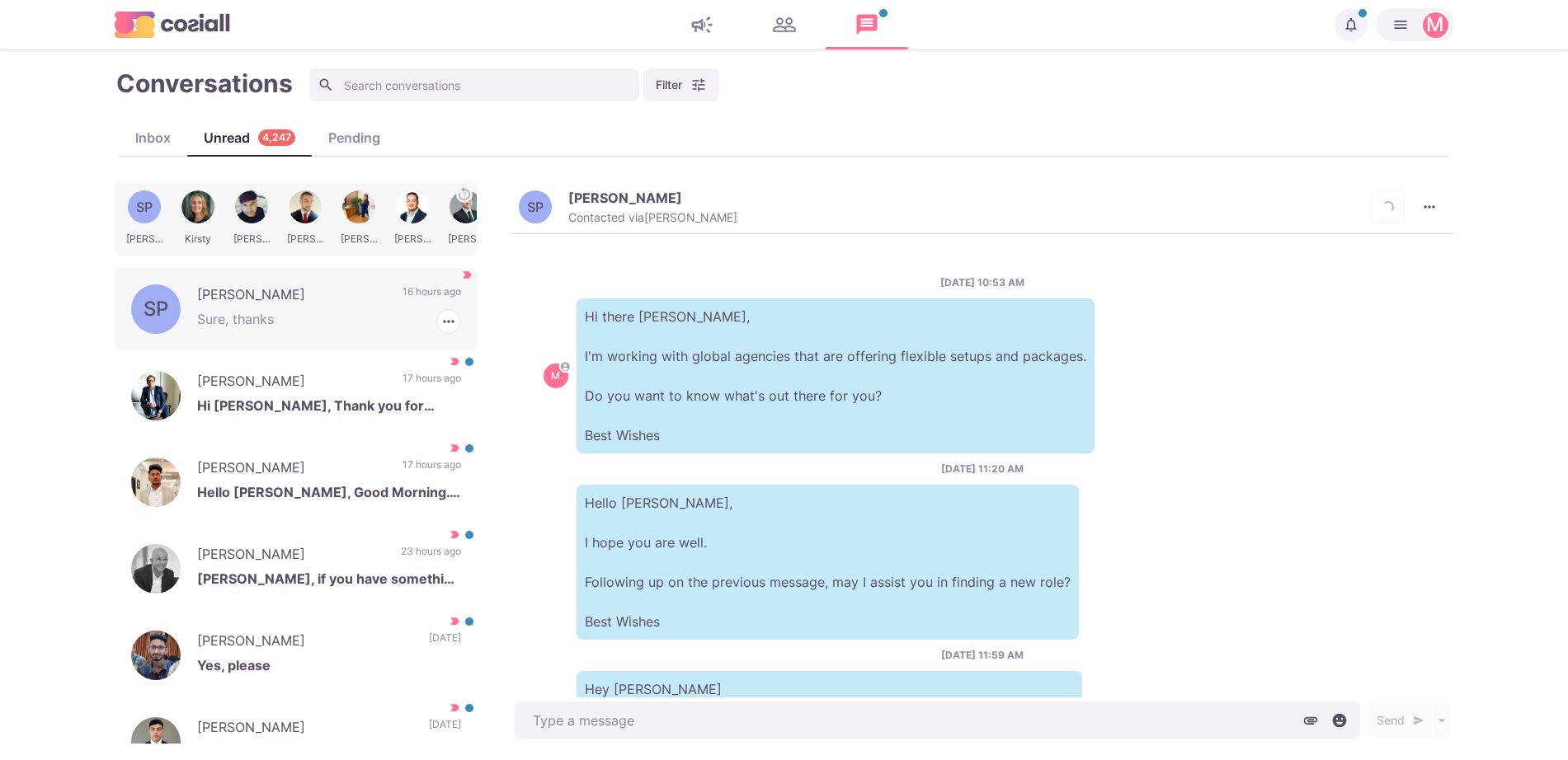
scroll to position [716, 0]
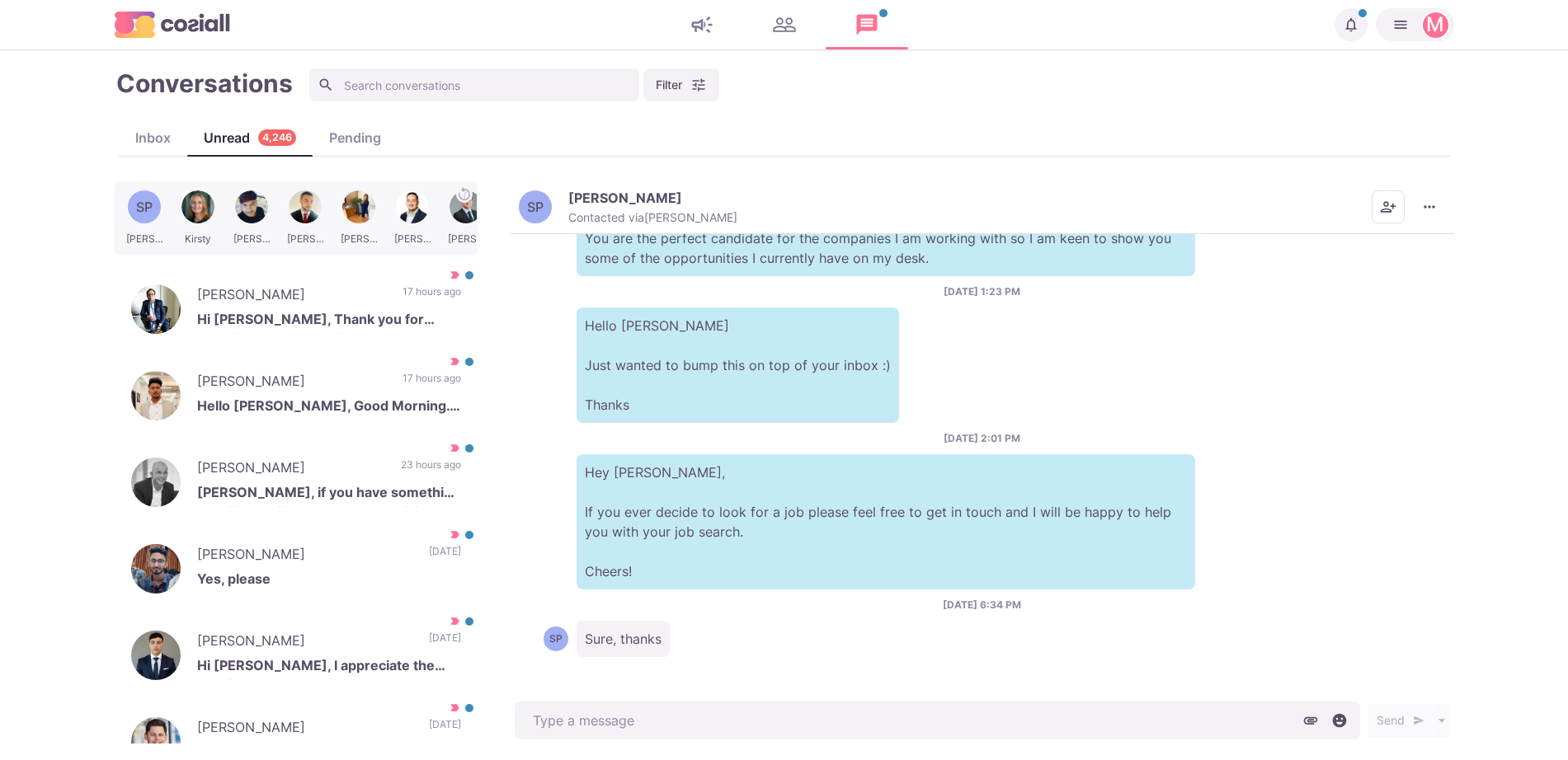
drag, startPoint x: 1453, startPoint y: 183, endPoint x: 1453, endPoint y: 192, distance: 9.0
click at [1453, 192] on div "Conversations Filter Status Campaign Contact Mark conversations as important wh…" at bounding box center [784, 405] width 1372 height 676
click at [1447, 198] on div "SP [PERSON_NAME] Parvatha Contacted via [PERSON_NAME] [PERSON_NAME] as Unread M…" at bounding box center [982, 208] width 944 height 53
click at [1434, 206] on icon "More menu" at bounding box center [1428, 206] width 16 height 16
click at [1386, 266] on button "Mark as Not Important" at bounding box center [1365, 273] width 160 height 26
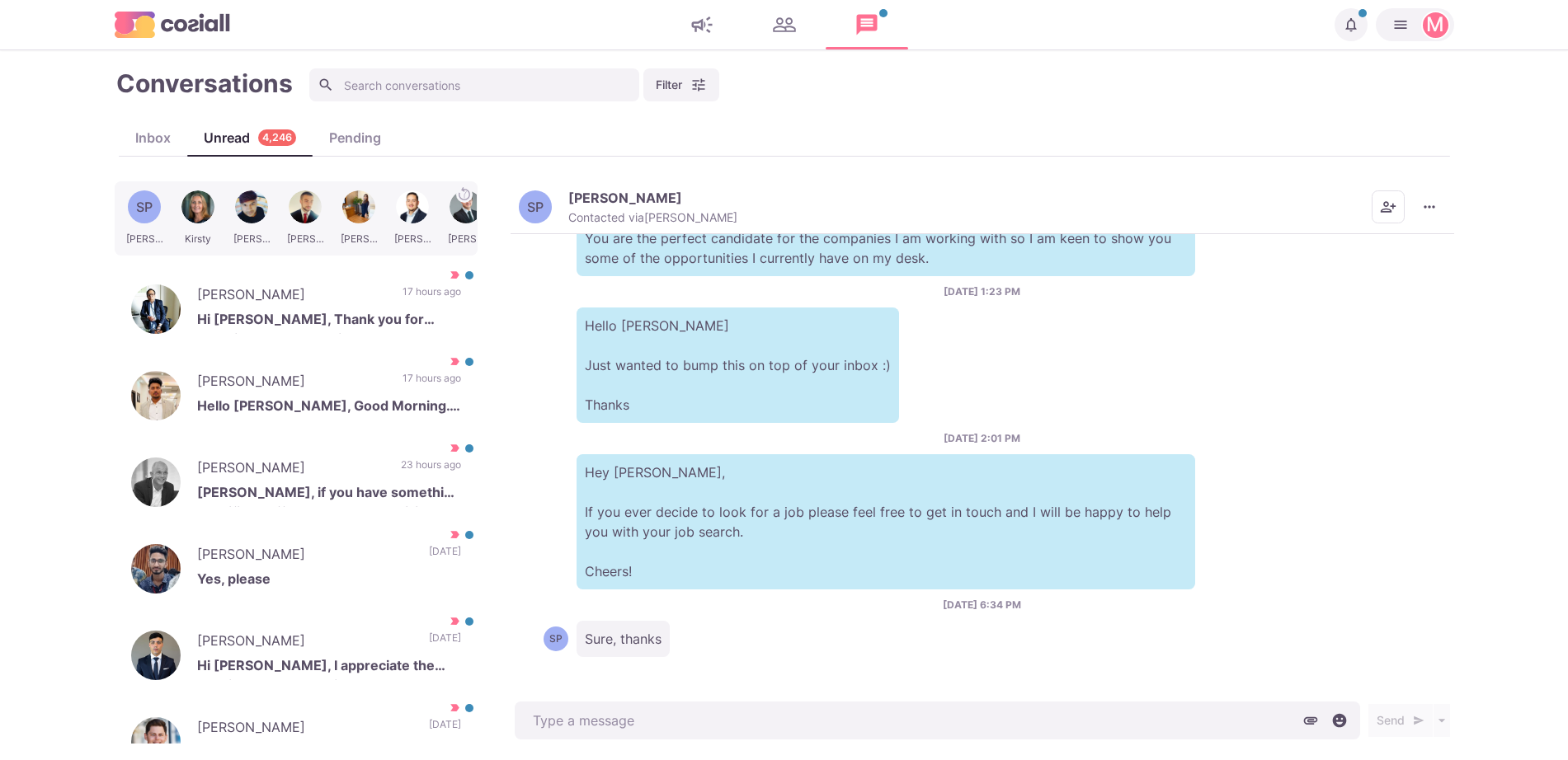
click at [570, 187] on div "SP [PERSON_NAME] Parvatha Contacted via [PERSON_NAME] [PERSON_NAME] as Unread M…" at bounding box center [982, 208] width 944 height 53
click at [621, 213] on p "Contacted via [PERSON_NAME]" at bounding box center [653, 218] width 169 height 15
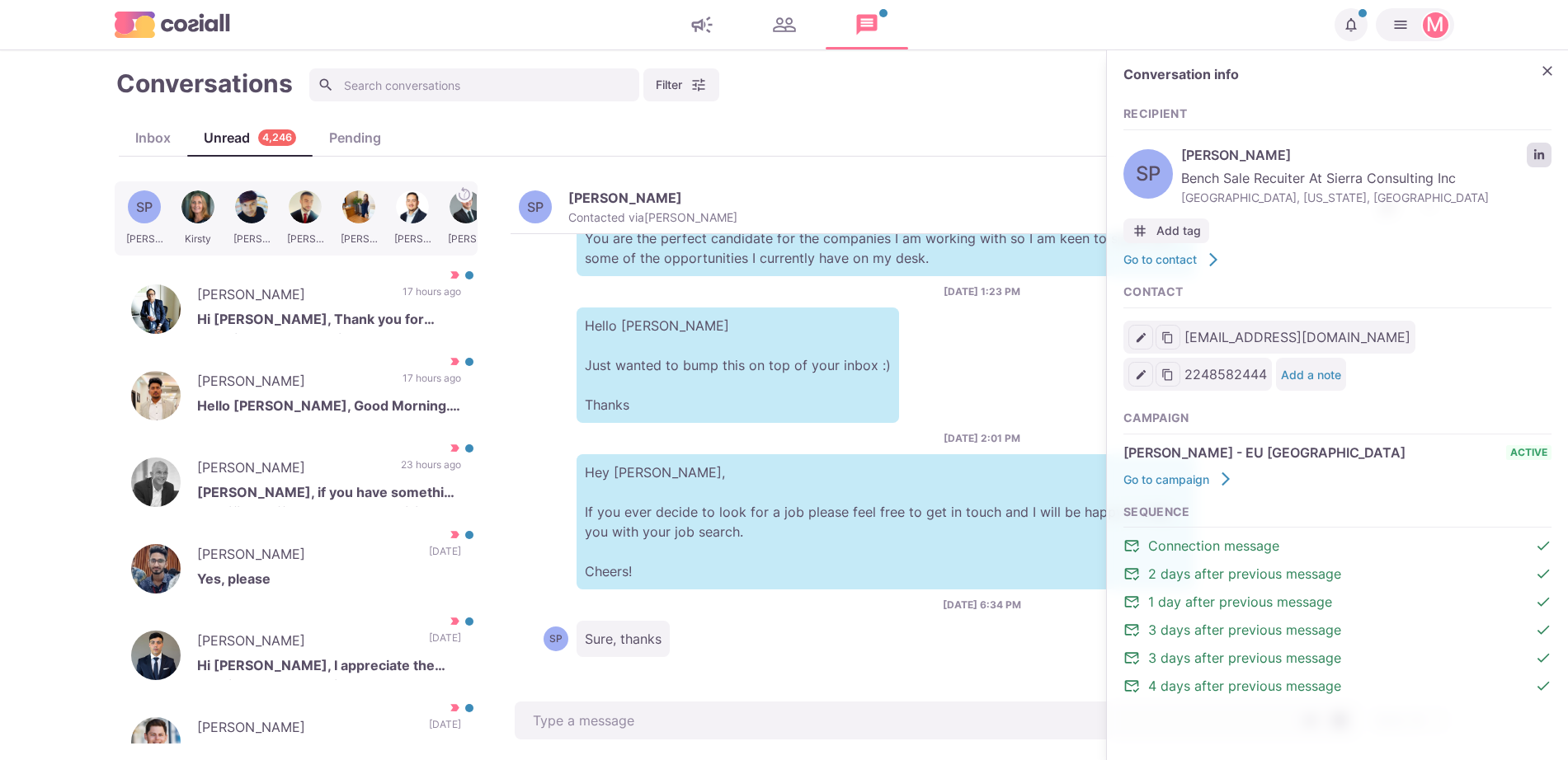
click at [1532, 154] on link "LinkedIn profile link" at bounding box center [1539, 155] width 25 height 25
click at [1552, 85] on div "Conversation info Recipient SP [PERSON_NAME] Parvatha Bench Sale Recuiter At Si…" at bounding box center [1337, 390] width 461 height 678
click at [1547, 73] on icon "Close" at bounding box center [1546, 70] width 16 height 16
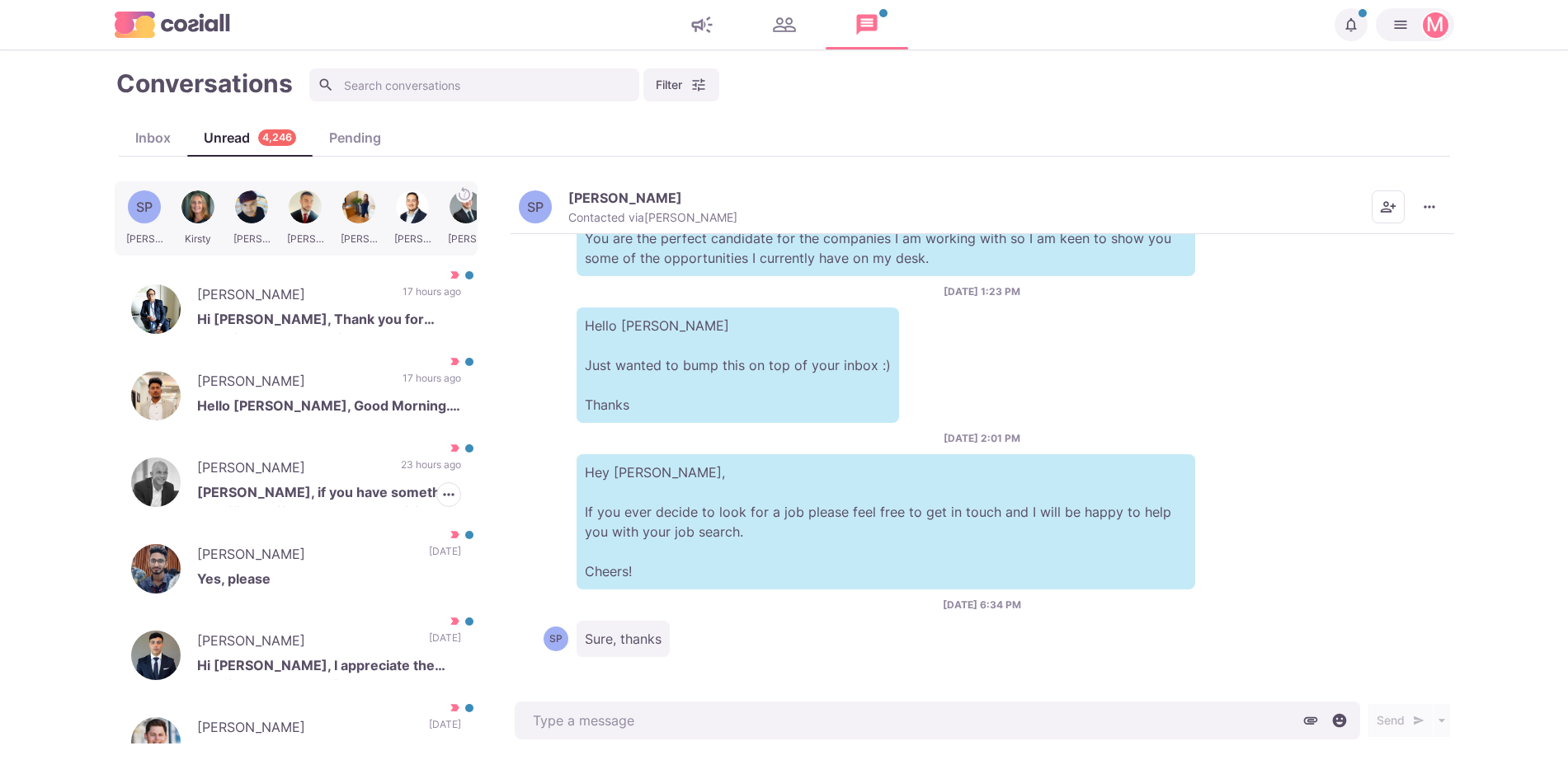
drag, startPoint x: 276, startPoint y: 461, endPoint x: 635, endPoint y: 605, distance: 386.8
click at [277, 461] on p "[PERSON_NAME]" at bounding box center [290, 470] width 187 height 25
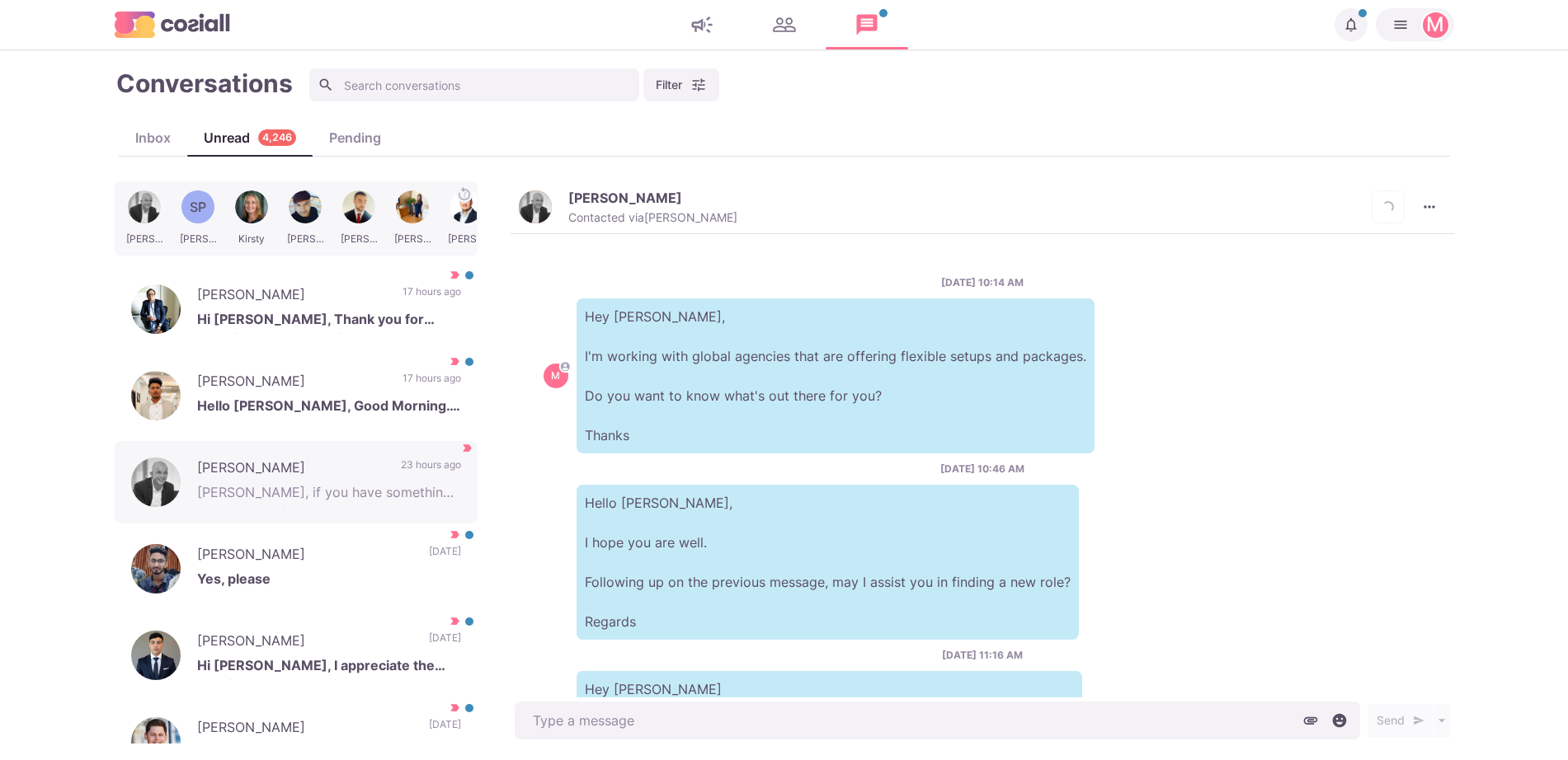
scroll to position [214, 0]
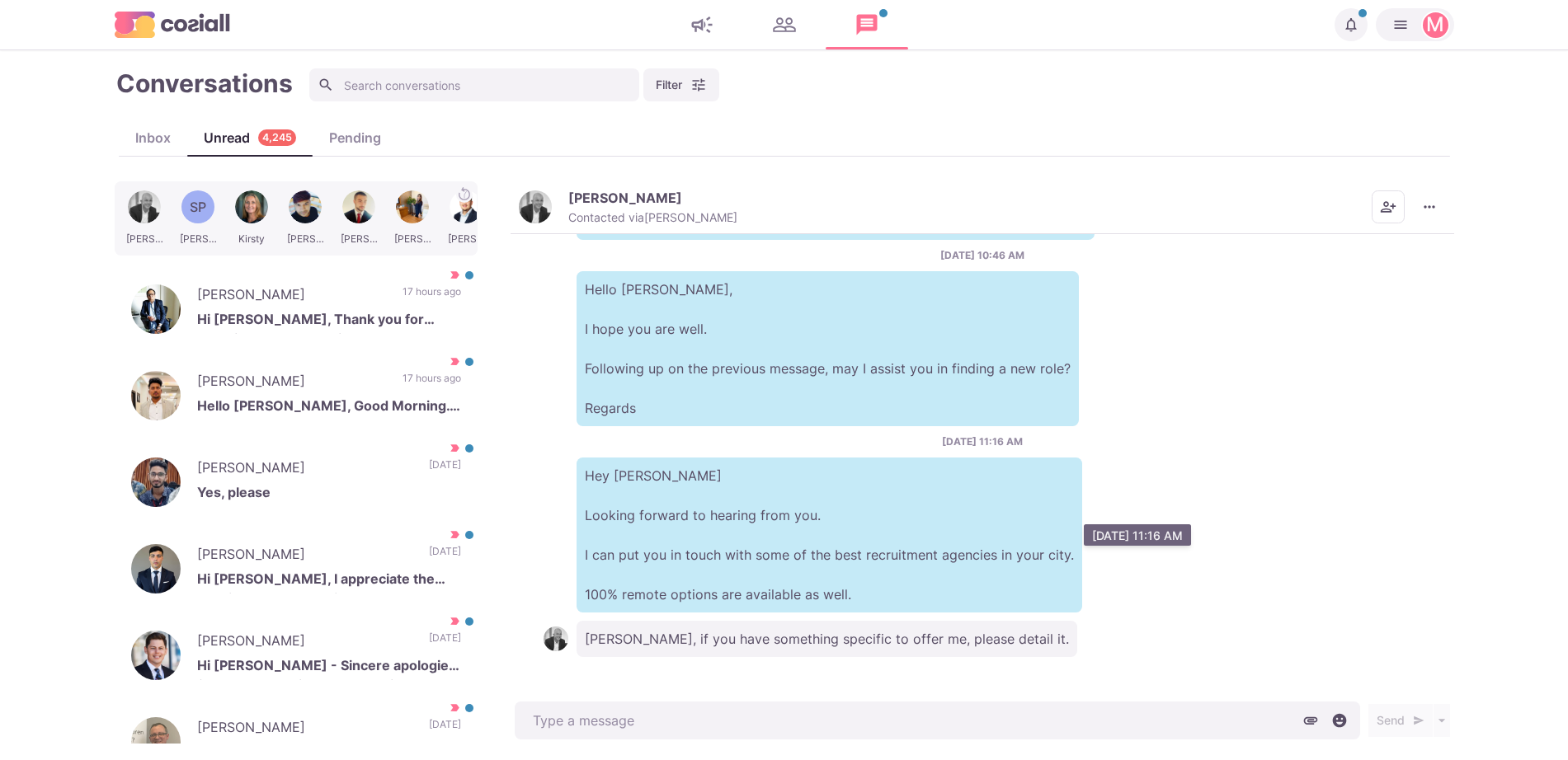
click at [751, 591] on p "Hey [PERSON_NAME] Looking forward to hearing from you. I can put you in touch w…" at bounding box center [830, 535] width 506 height 155
click at [945, 477] on p "Hey [PERSON_NAME] Looking forward to hearing from you. I can put you in touch w…" at bounding box center [830, 535] width 506 height 155
click at [1454, 209] on div "Conversations Filter Status Campaign Contact Mark conversations as important wh…" at bounding box center [784, 405] width 1372 height 676
click at [1454, 206] on div "Conversations Filter Status Campaign Contact Mark conversations as important wh…" at bounding box center [784, 405] width 1372 height 676
click at [1442, 210] on button "More menu" at bounding box center [1428, 206] width 33 height 33
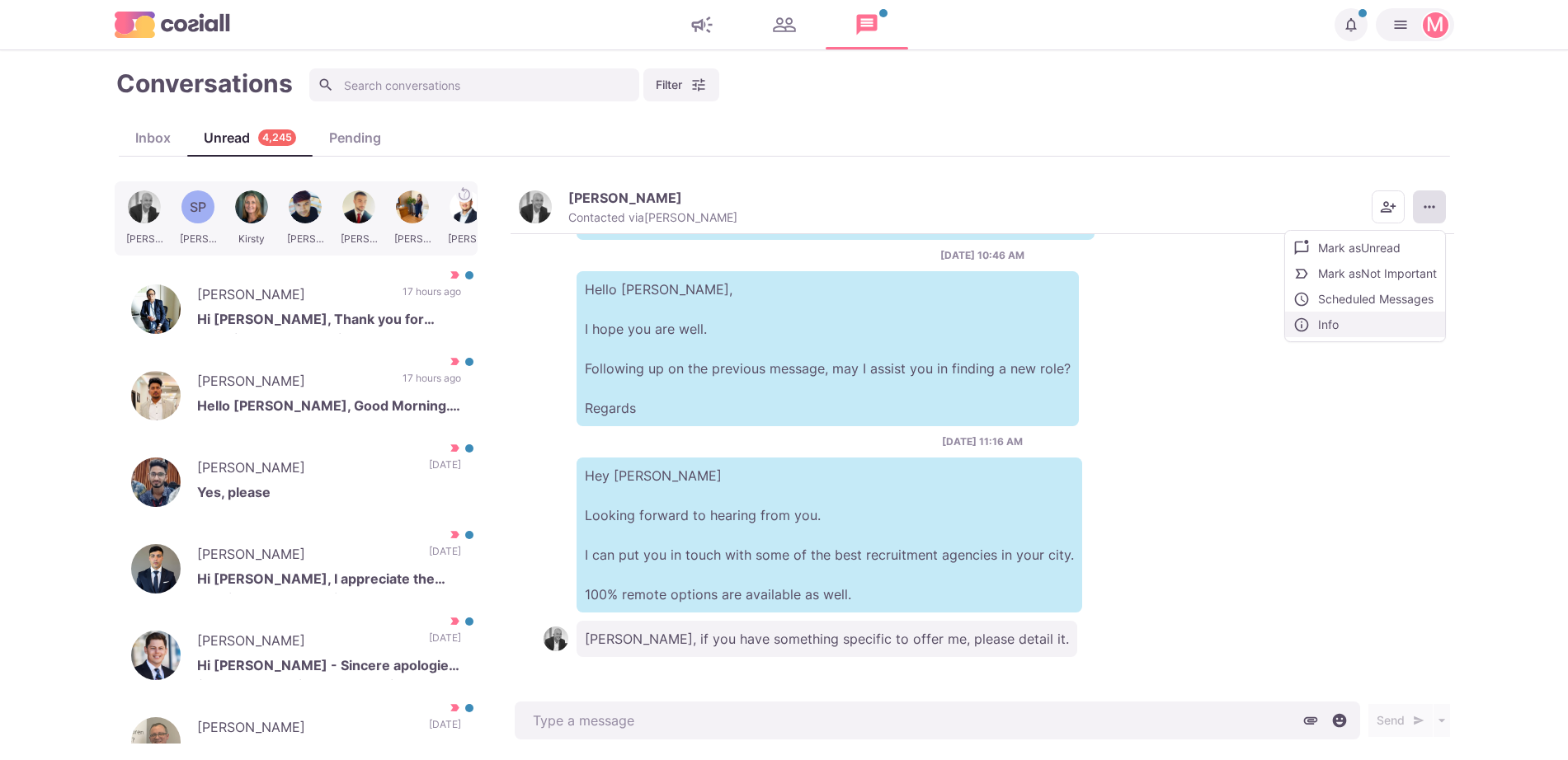
click at [1359, 332] on button "Info" at bounding box center [1365, 324] width 160 height 26
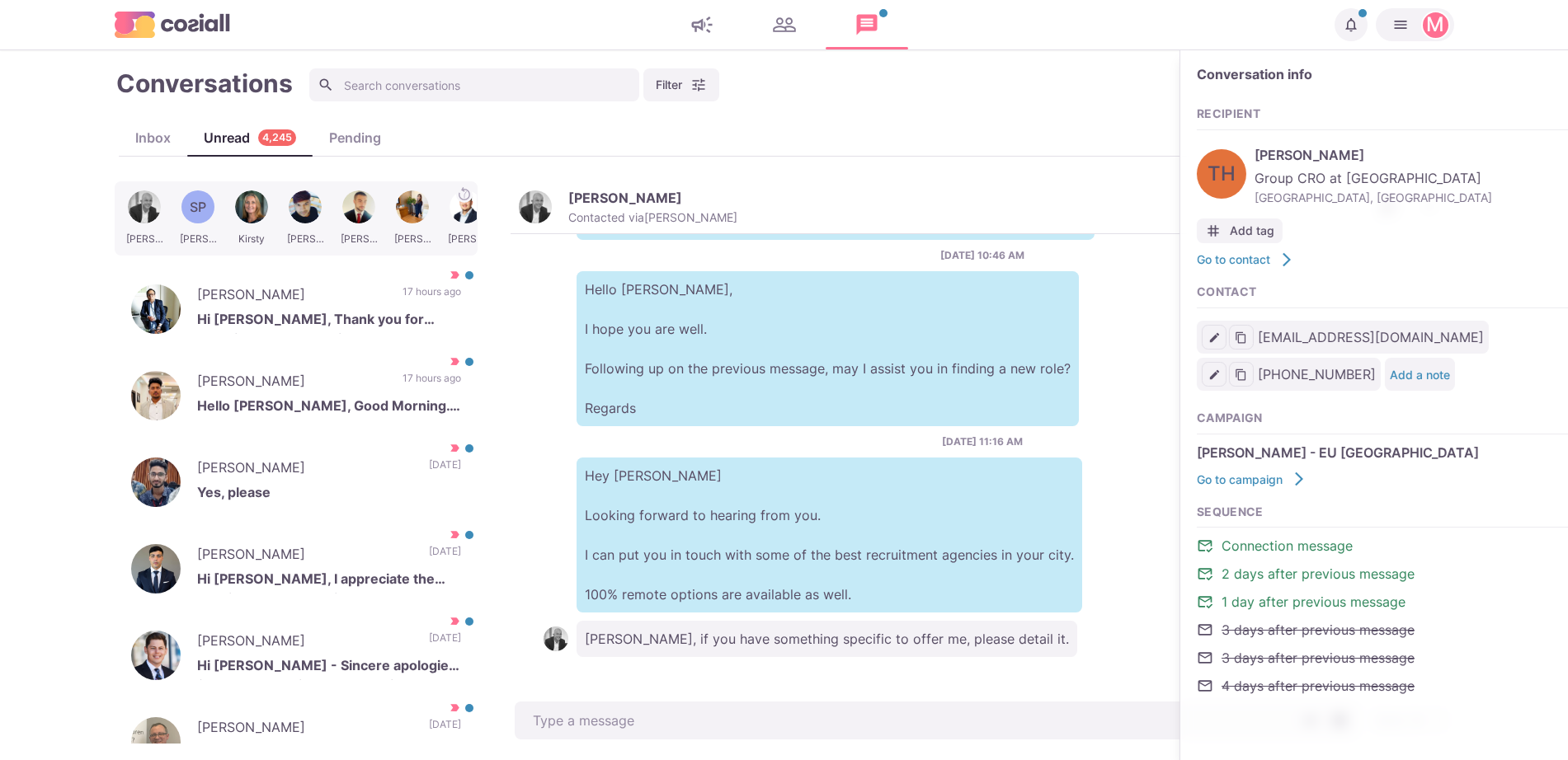
type textarea "x"
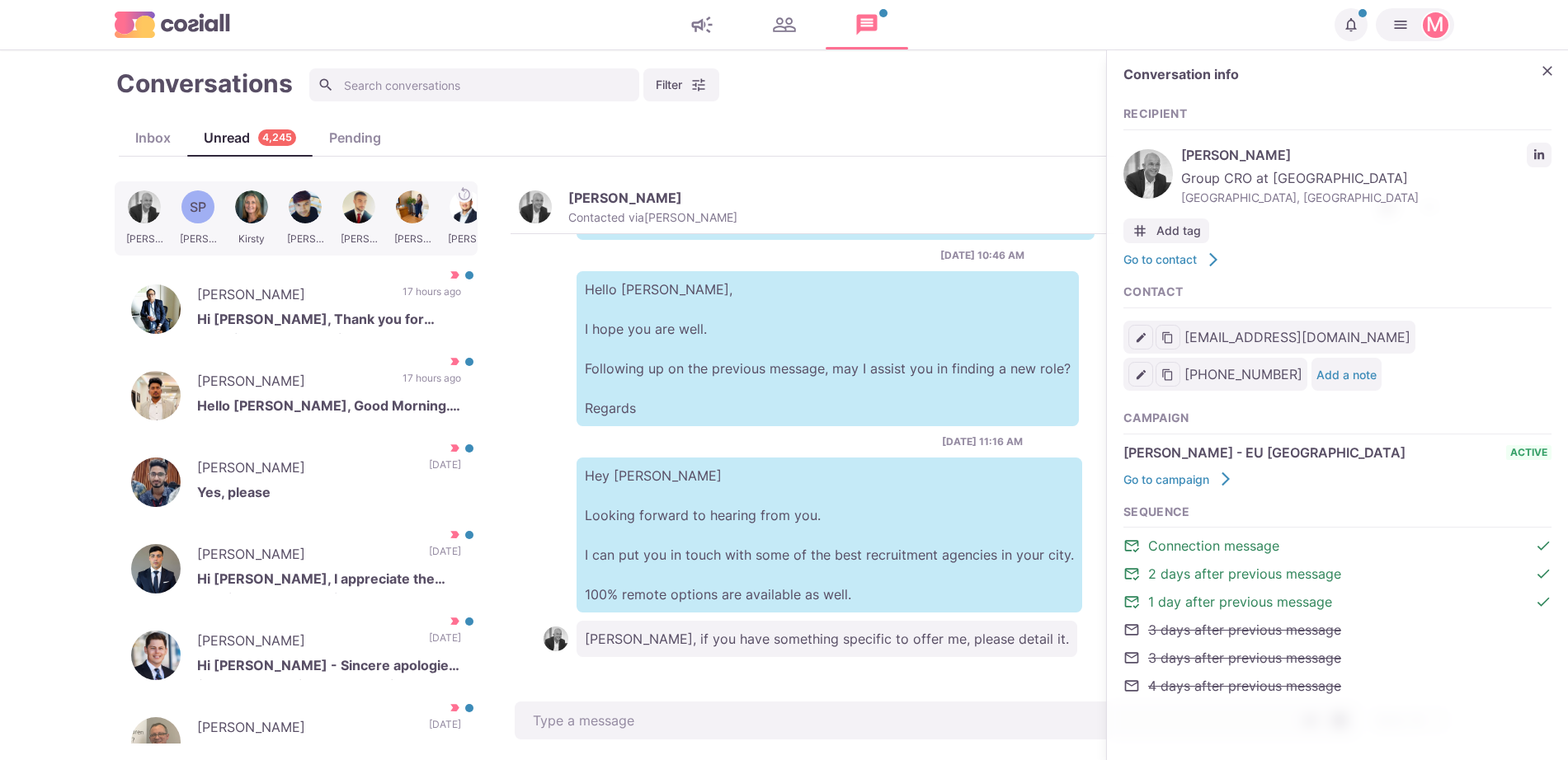
click at [1412, 190] on button "More menu" at bounding box center [1428, 206] width 33 height 33
click at [1535, 149] on icon "LinkedIn profile link" at bounding box center [1539, 154] width 10 height 10
click at [384, 422] on div "[PERSON_NAME] Hello [PERSON_NAME], Good Morning. How are you? 17 hours ago [PER…" at bounding box center [296, 395] width 363 height 83
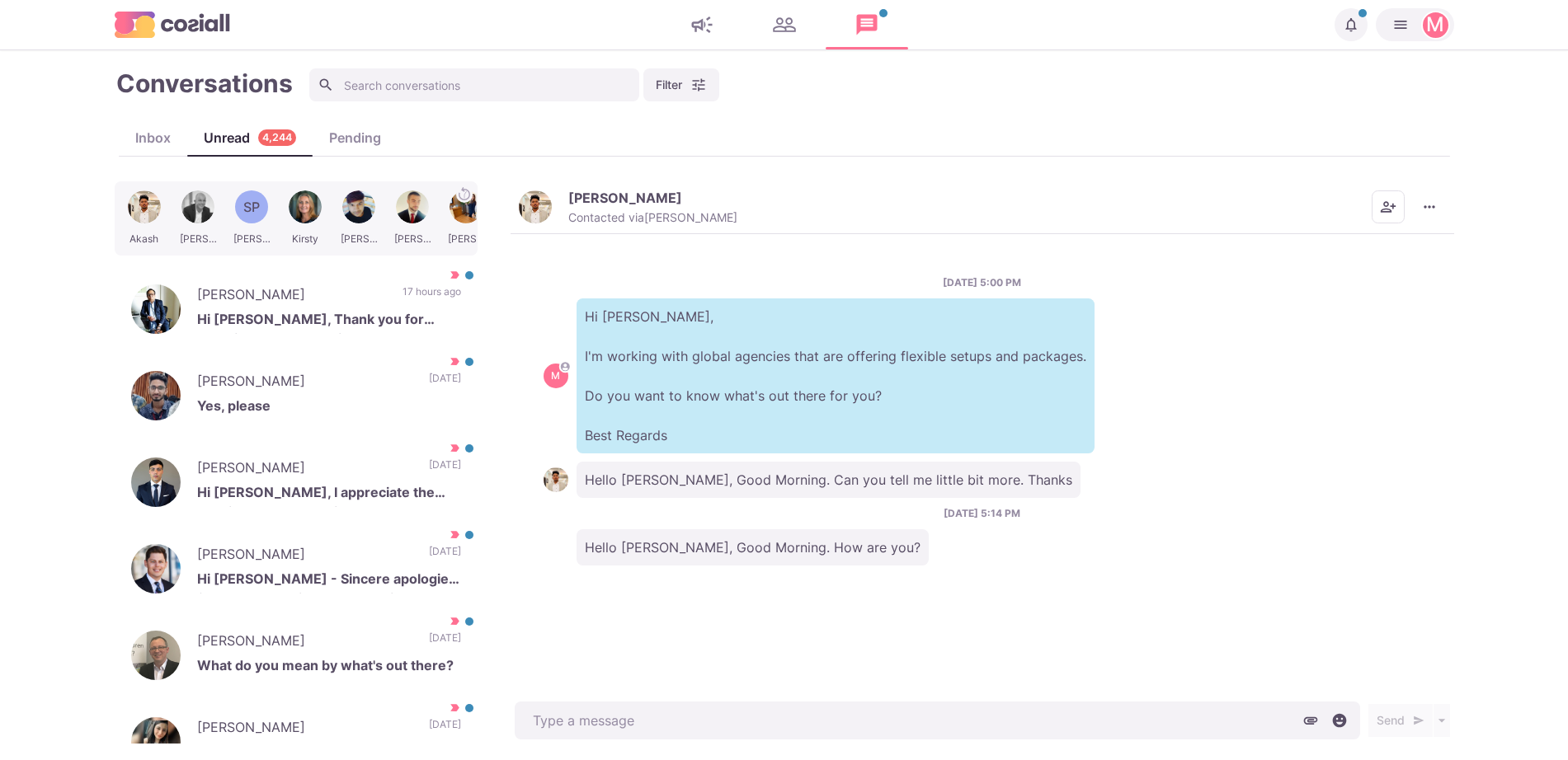
type textarea "x"
